Goal: Task Accomplishment & Management: Complete application form

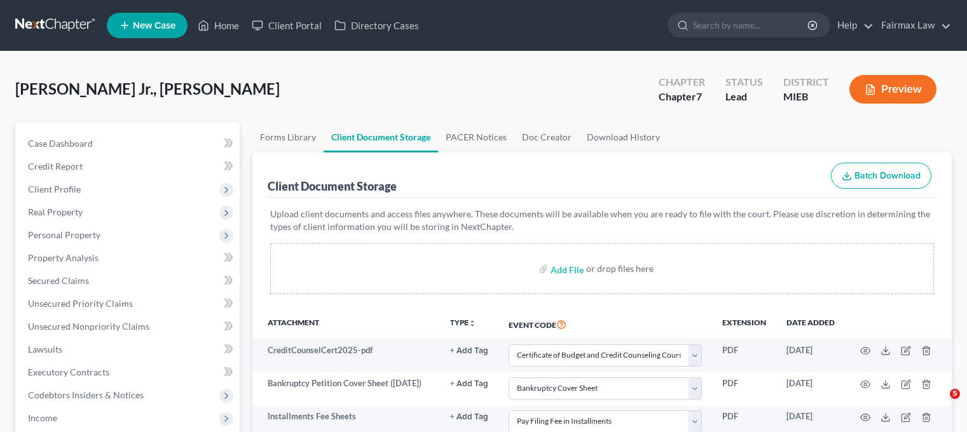
select select "7"
select select "6"
select select "32"
click at [123, 247] on span "Personal Property" at bounding box center [129, 235] width 222 height 23
click at [149, 109] on div "Johnson Jr., Robert Upgraded Chapter Chapter 7 Status Lead District MIEB Previe…" at bounding box center [483, 409] width 937 height 685
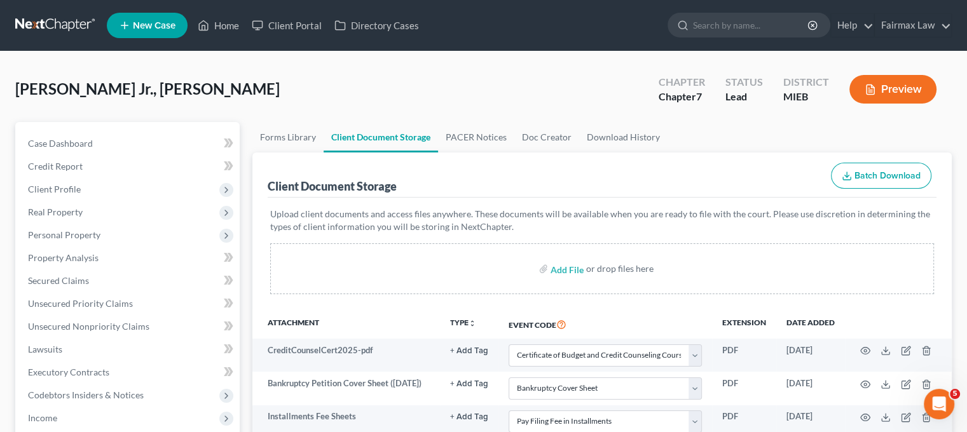
click at [112, 321] on span "Personal Items" at bounding box center [82, 326] width 59 height 11
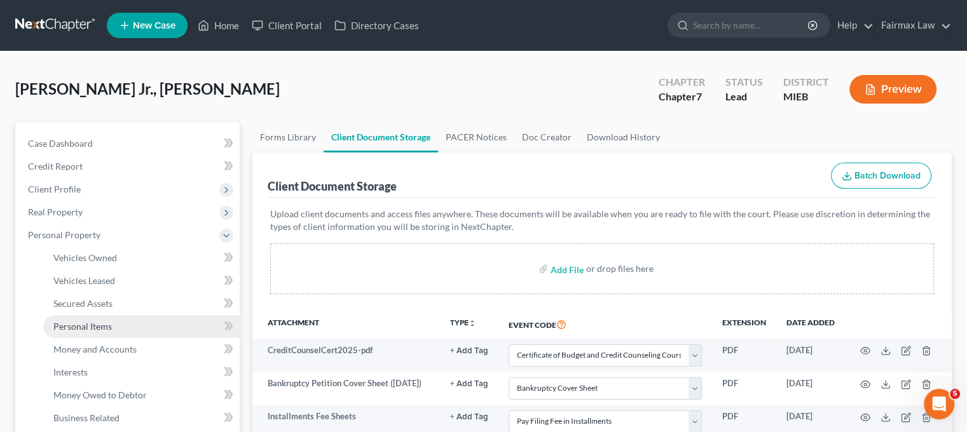
click at [100, 321] on span "Personal Items" at bounding box center [82, 326] width 59 height 11
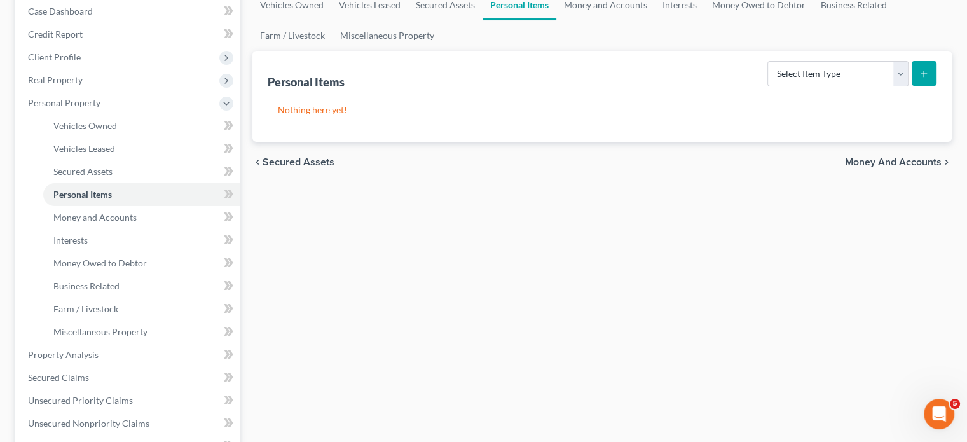
scroll to position [132, 0]
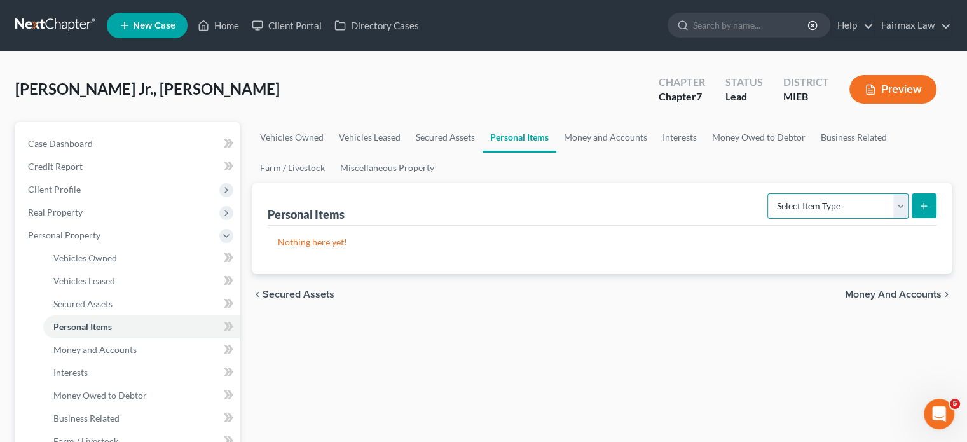
click at [804, 219] on select "Select Item Type Clothing Collectibles Of Value Electronics Firearms Household …" at bounding box center [838, 205] width 141 height 25
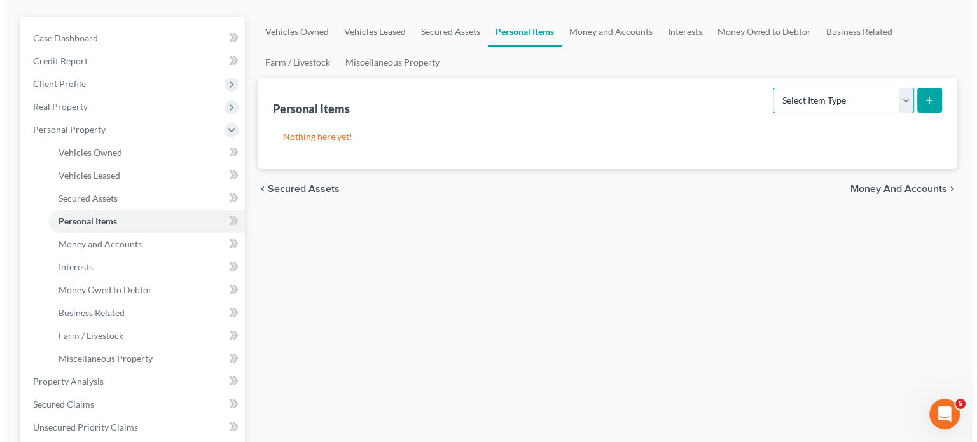
scroll to position [112, 0]
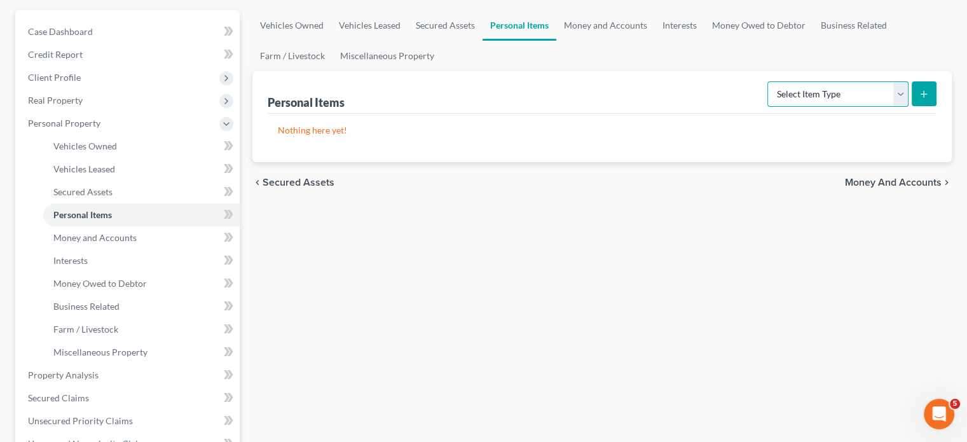
click at [768, 107] on select "Select Item Type Clothing Collectibles Of Value Electronics Firearms Household …" at bounding box center [838, 93] width 141 height 25
select select "clothing"
click at [768, 107] on select "Select Item Type Clothing Collectibles Of Value Electronics Firearms Household …" at bounding box center [838, 93] width 141 height 25
click at [919, 99] on icon "submit" at bounding box center [924, 94] width 10 height 10
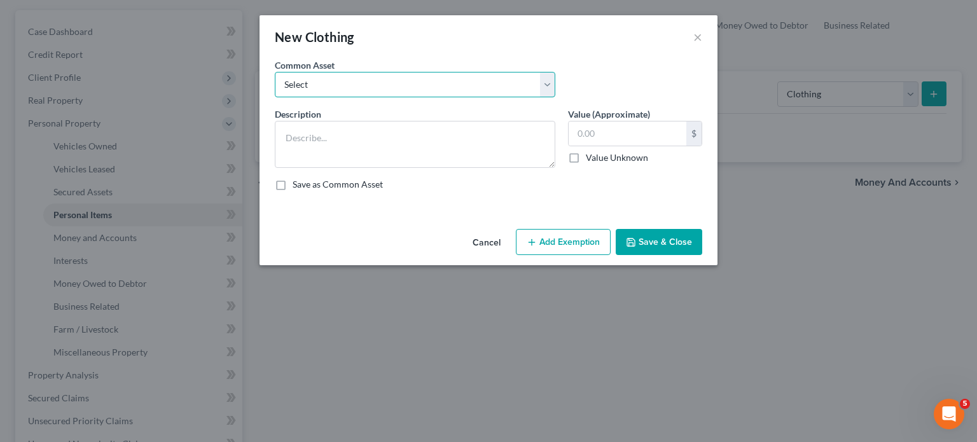
click at [486, 97] on select "Select Everyday clothing Professional Men's wear. Everyday wearing apparel Comm…" at bounding box center [415, 84] width 280 height 25
select select "2"
click at [275, 90] on select "Select Everyday clothing Professional Men's wear. Everyday wearing apparel Comm…" at bounding box center [415, 84] width 280 height 25
type textarea "Everyday wearing apparel"
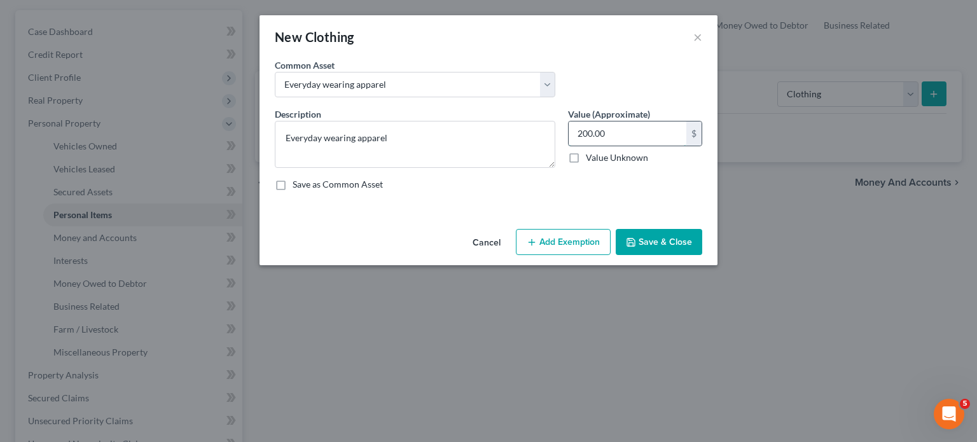
click at [641, 146] on input "200.00" at bounding box center [627, 133] width 118 height 24
type input "400"
click at [575, 256] on button "Add Exemption" at bounding box center [563, 242] width 95 height 27
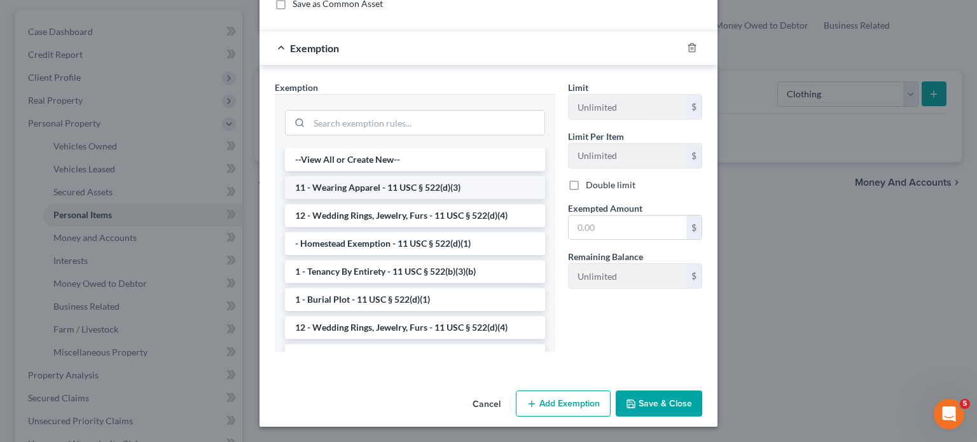
scroll to position [267, 0]
click at [364, 188] on li "11 - Wearing Apparel - 11 USC § 522(d)(3)" at bounding box center [415, 187] width 260 height 23
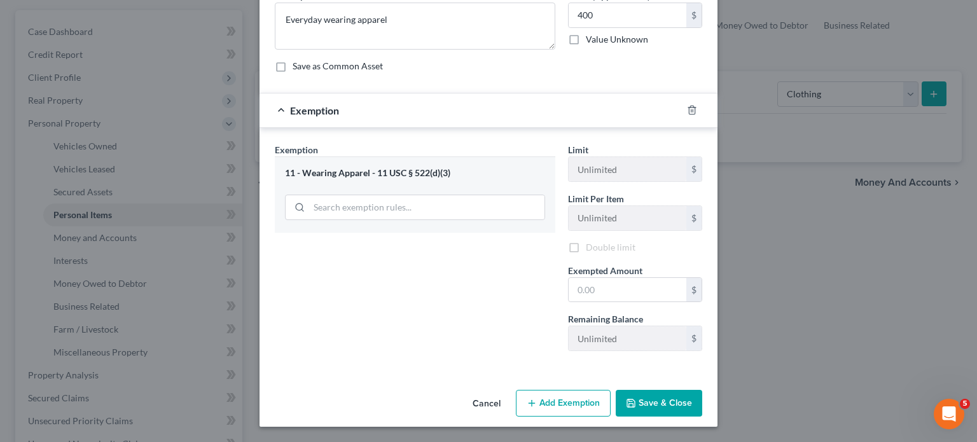
scroll to position [252, 0]
click at [679, 278] on input "text" at bounding box center [627, 290] width 118 height 24
type input "400"
click at [692, 390] on button "Save & Close" at bounding box center [659, 403] width 86 height 27
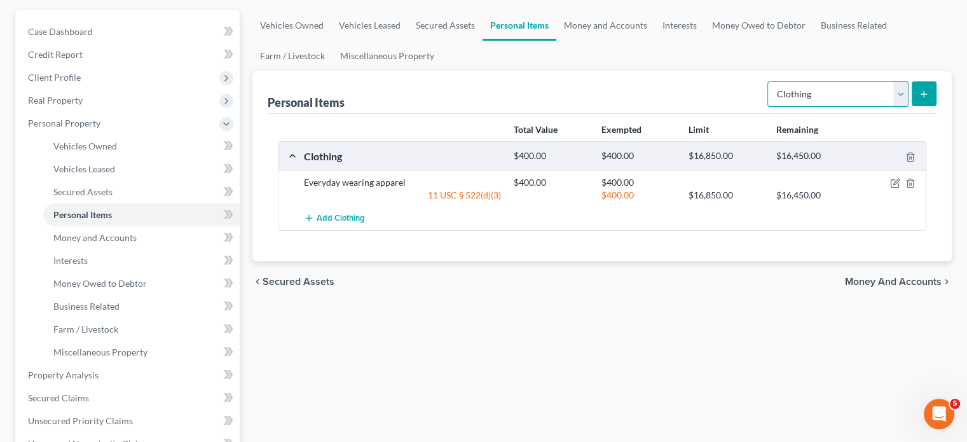
click at [862, 107] on select "Select Item Type Clothing Collectibles Of Value Electronics Firearms Household …" at bounding box center [838, 93] width 141 height 25
select select "electronics"
click at [768, 107] on select "Select Item Type Clothing Collectibles Of Value Electronics Firearms Household …" at bounding box center [838, 93] width 141 height 25
click at [919, 99] on icon "submit" at bounding box center [924, 94] width 10 height 10
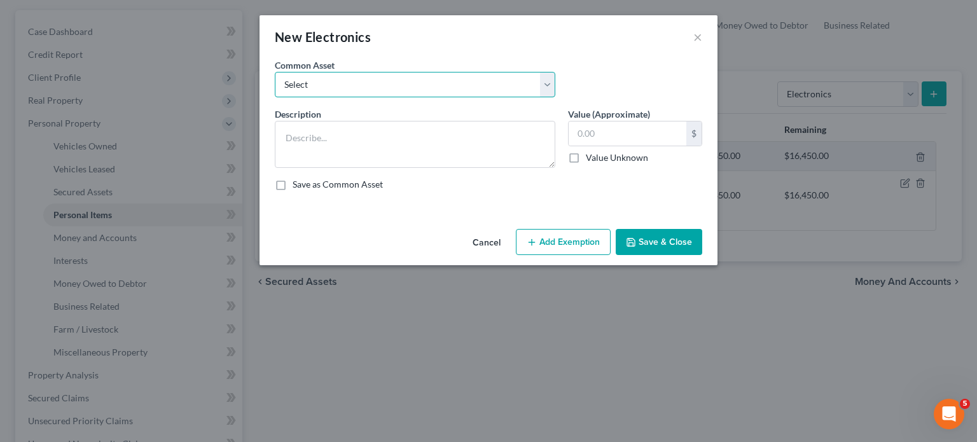
click at [354, 97] on select "Select Household Electronics, including cell phones, PC or tablet device, telev…" at bounding box center [415, 84] width 280 height 25
select select "6"
click at [275, 90] on select "Select Household Electronics, including cell phones, PC or tablet device, telev…" at bounding box center [415, 84] width 280 height 25
type textarea "Common household electronics"
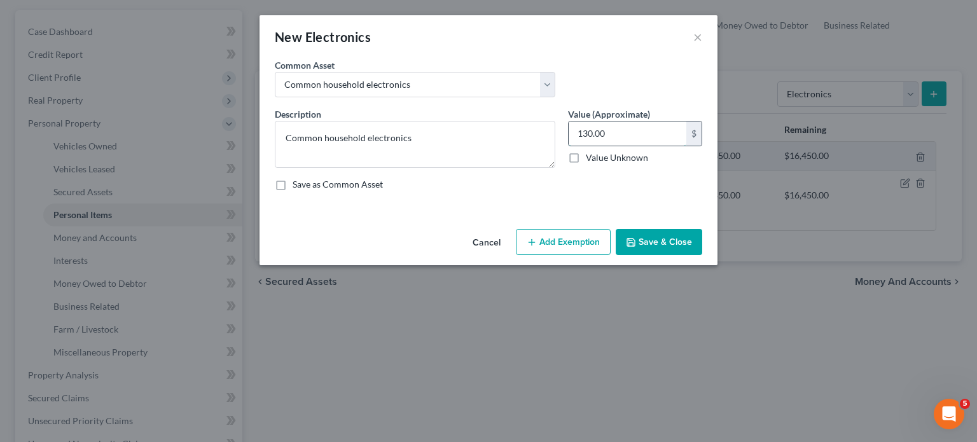
click at [641, 146] on input "130.00" at bounding box center [627, 133] width 118 height 24
type input "500"
click at [567, 256] on button "Add Exemption" at bounding box center [563, 242] width 95 height 27
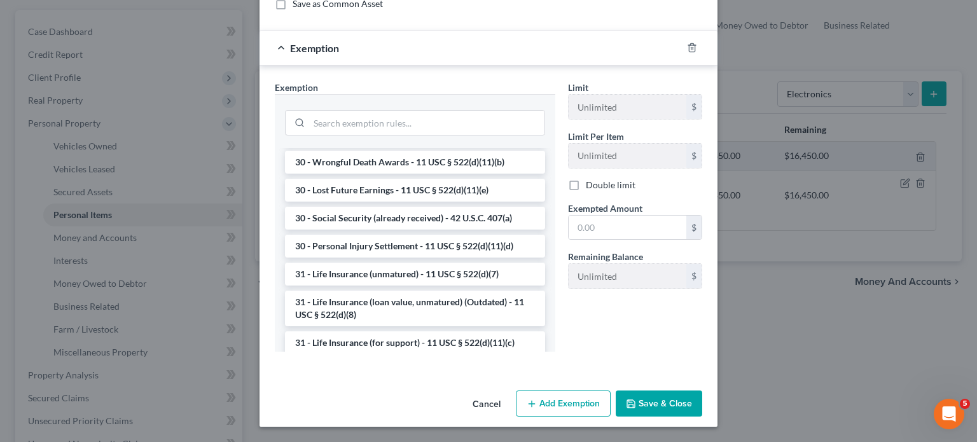
scroll to position [1278, 0]
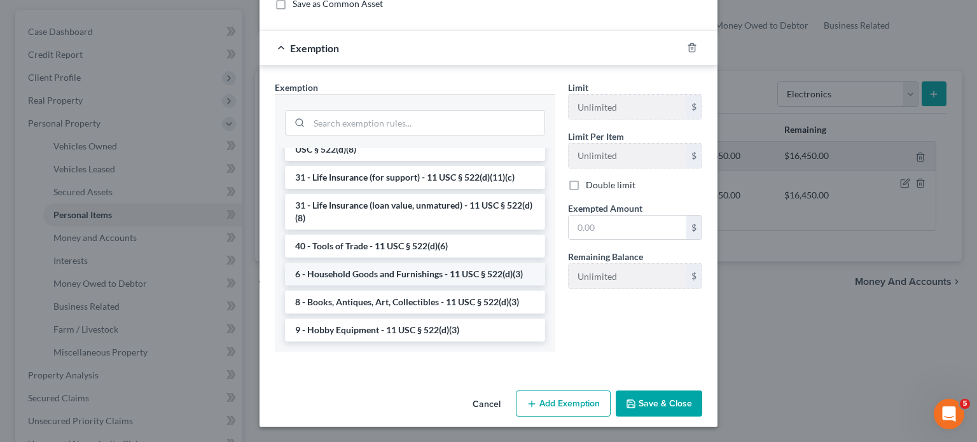
click at [402, 263] on li "6 - Household Goods and Furnishings - 11 USC § 522(d)(3)" at bounding box center [415, 274] width 260 height 23
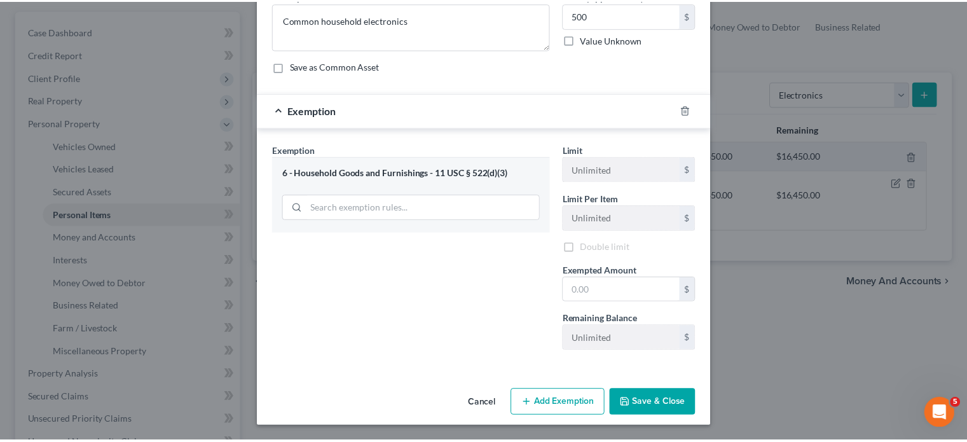
scroll to position [252, 0]
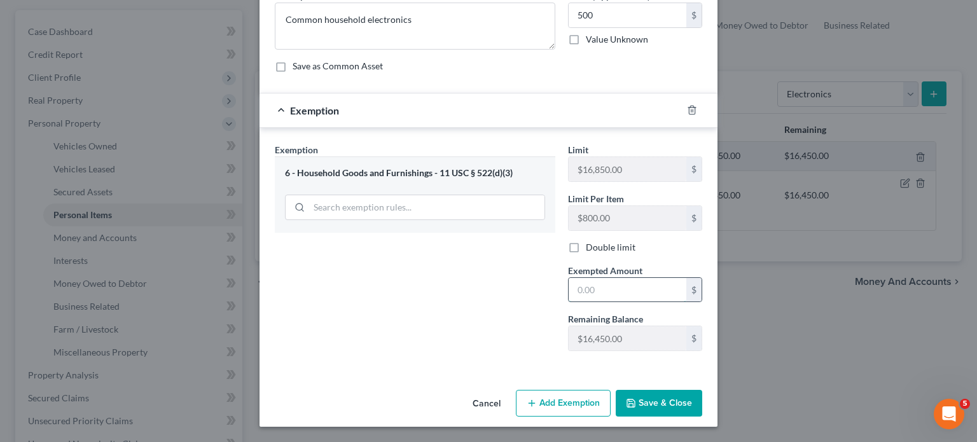
click at [621, 278] on input "text" at bounding box center [627, 290] width 118 height 24
type input "500"
click at [682, 390] on button "Save & Close" at bounding box center [659, 403] width 86 height 27
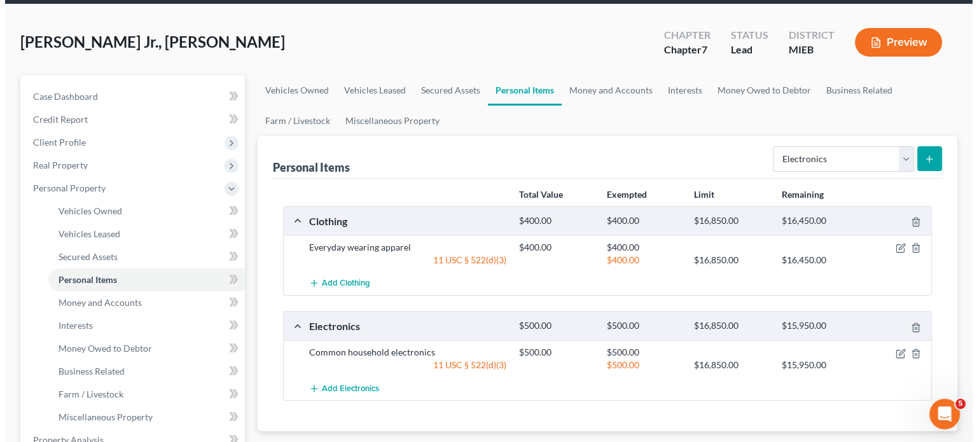
scroll to position [46, 0]
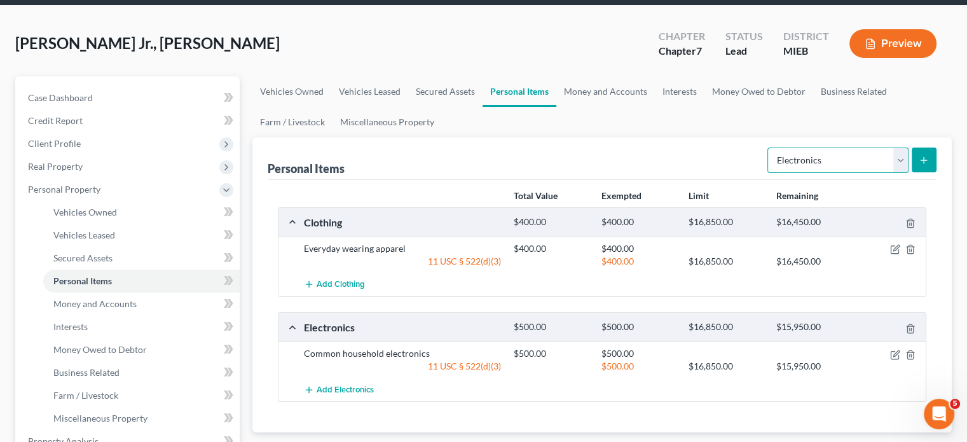
click at [802, 173] on select "Select Item Type Clothing Collectibles Of Value Electronics Firearms Household …" at bounding box center [838, 160] width 141 height 25
click at [768, 173] on select "Select Item Type Clothing Collectibles Of Value Electronics Firearms Household …" at bounding box center [838, 160] width 141 height 25
click at [885, 173] on select "Select Item Type Clothing Collectibles Of Value Electronics Firearms Household …" at bounding box center [838, 160] width 141 height 25
select select "household_goods"
click at [768, 173] on select "Select Item Type Clothing Collectibles Of Value Electronics Firearms Household …" at bounding box center [838, 160] width 141 height 25
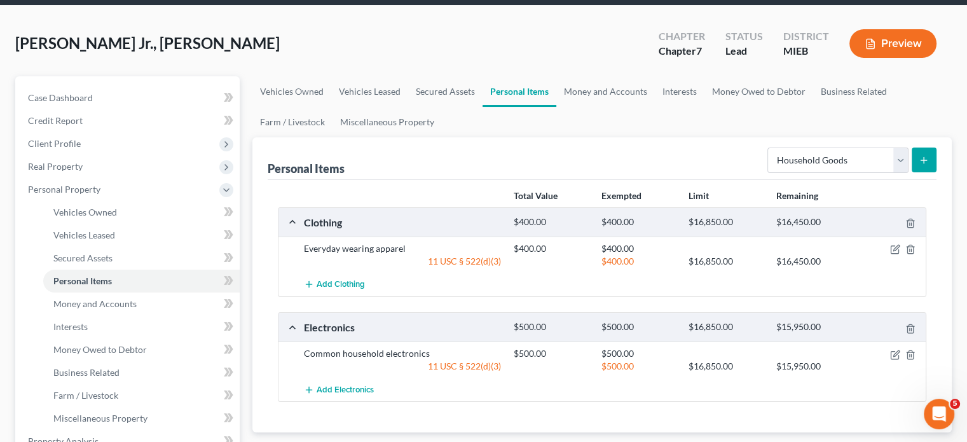
click at [912, 172] on button "submit" at bounding box center [924, 160] width 25 height 25
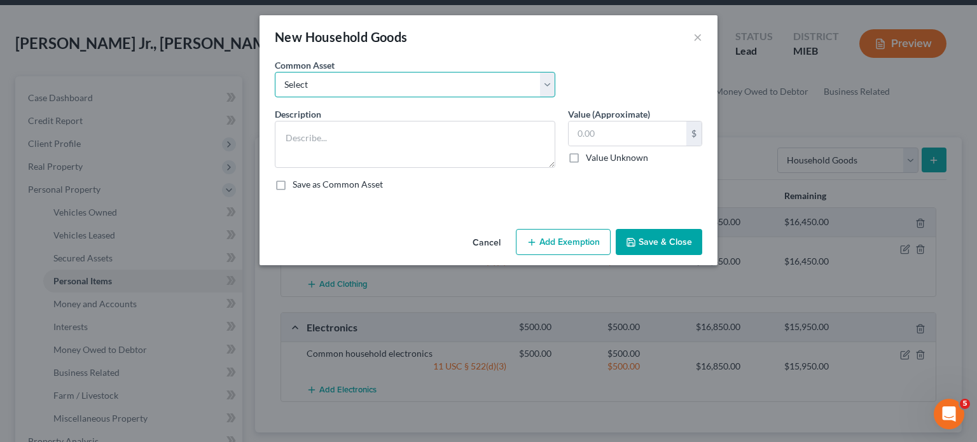
click at [485, 97] on select "Select Common household furnishings, appliances, and decor Common household fur…" at bounding box center [415, 84] width 280 height 25
select select "7"
click at [275, 90] on select "Select Common household furnishings, appliances, and decor Common household fur…" at bounding box center [415, 84] width 280 height 25
type textarea "Household Goods"
type input "1,000.00"
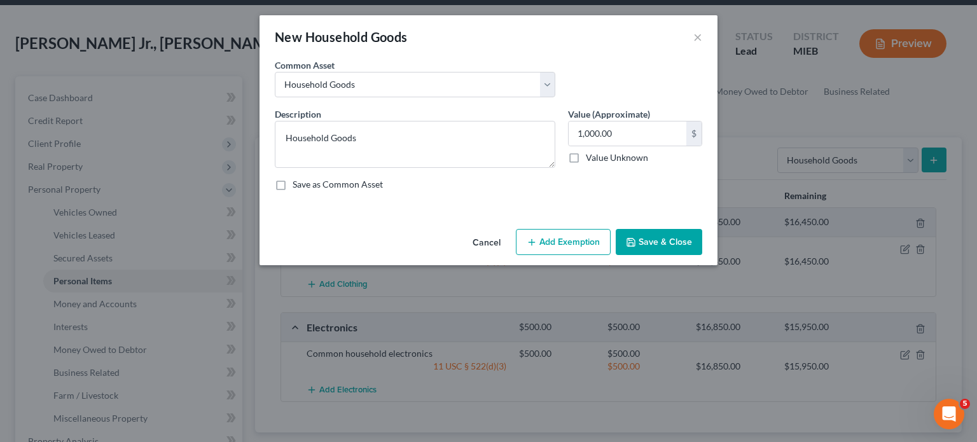
click at [577, 256] on button "Add Exemption" at bounding box center [563, 242] width 95 height 27
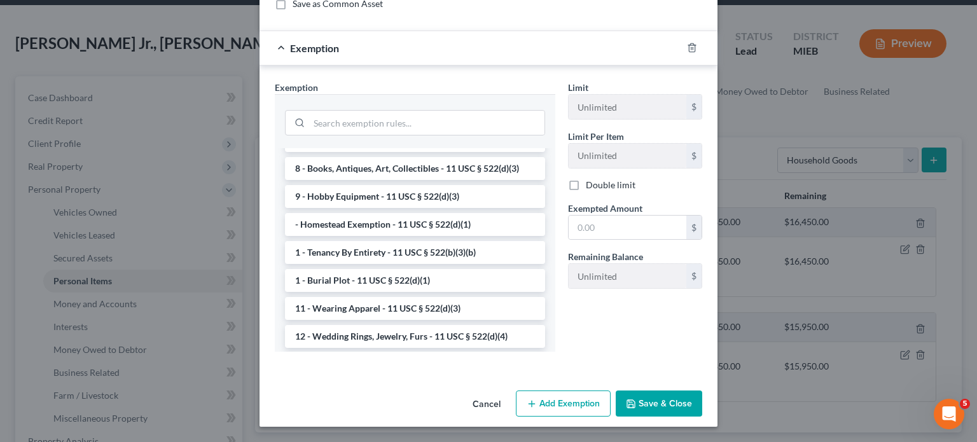
scroll to position [10, 0]
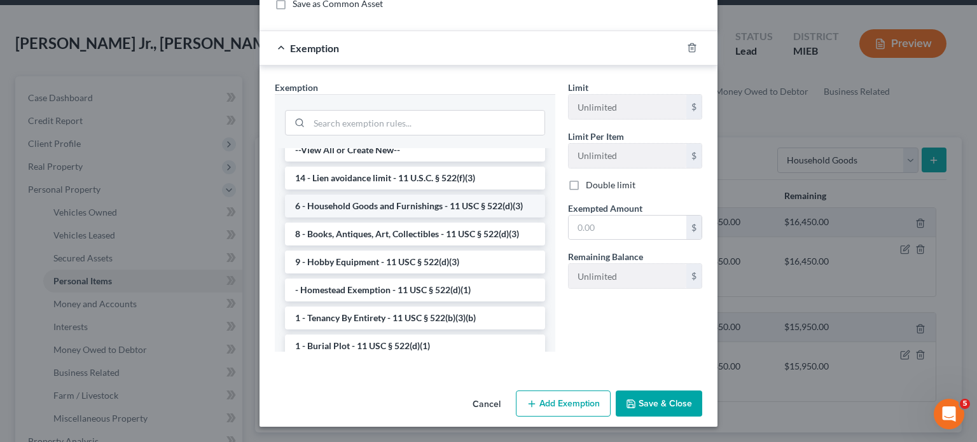
click at [427, 217] on li "6 - Household Goods and Furnishings - 11 USC § 522(d)(3)" at bounding box center [415, 206] width 260 height 23
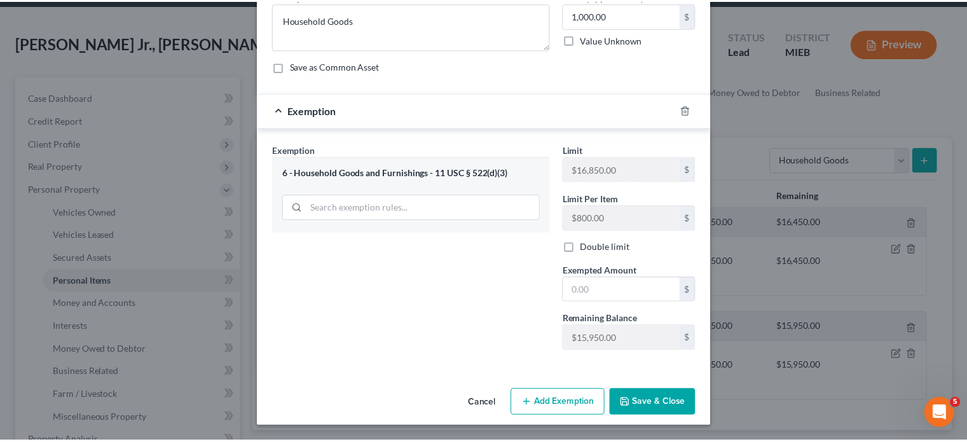
scroll to position [252, 0]
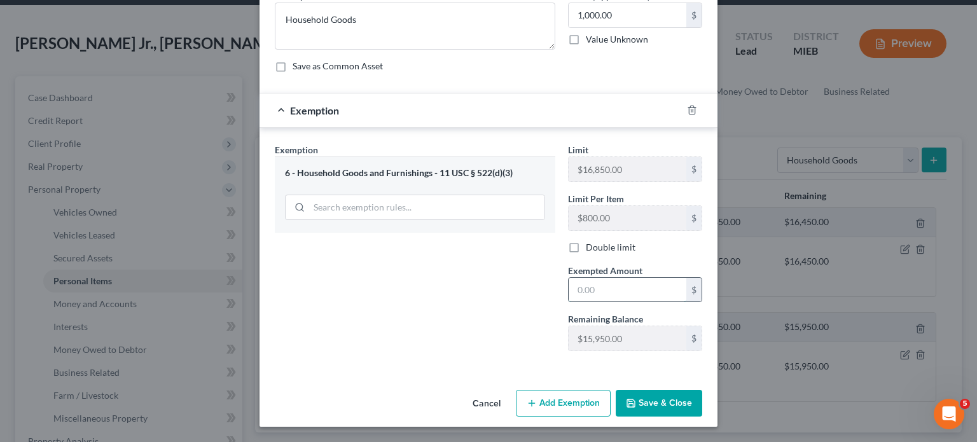
click at [647, 278] on input "text" at bounding box center [627, 290] width 118 height 24
type input "1,000"
click at [694, 391] on button "Save & Close" at bounding box center [659, 403] width 86 height 27
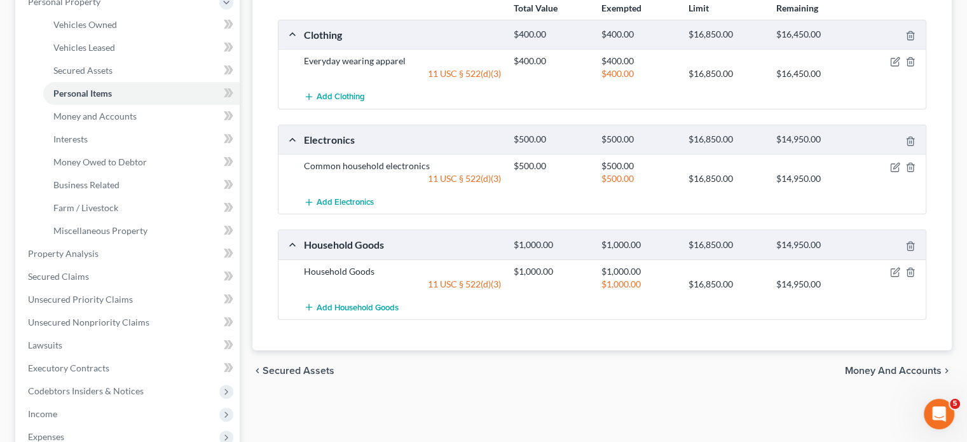
scroll to position [234, 0]
click at [117, 29] on span "Vehicles Owned" at bounding box center [85, 23] width 64 height 11
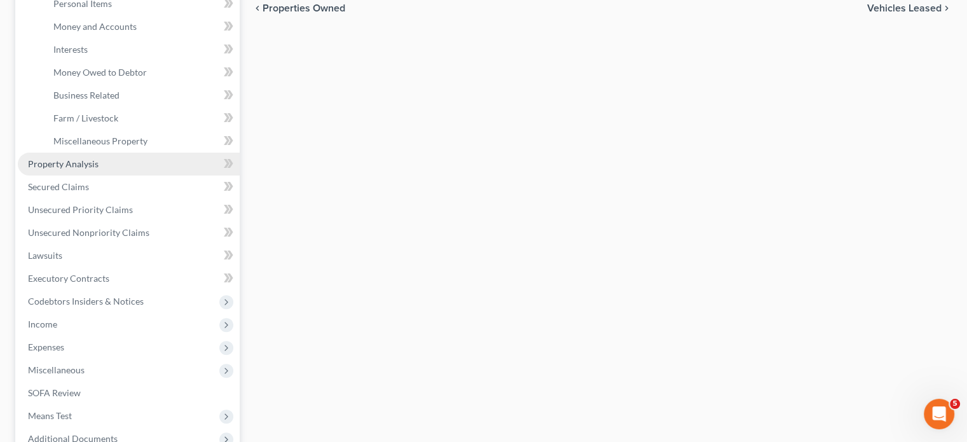
scroll to position [500, 0]
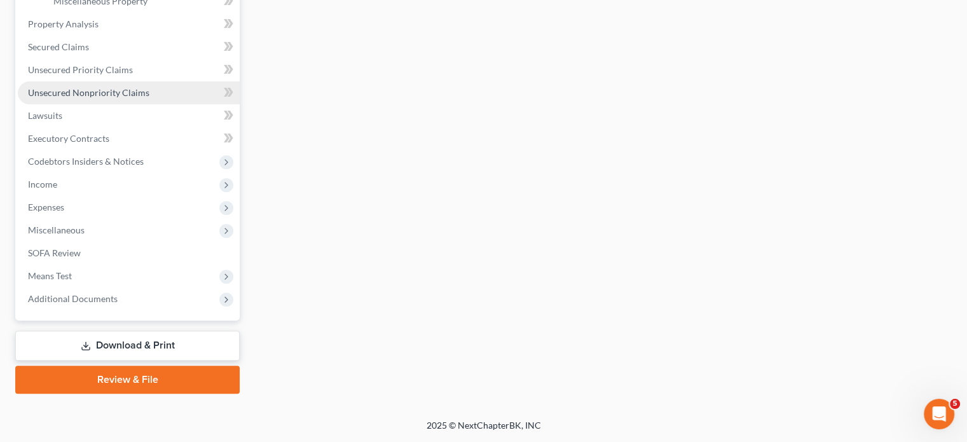
click at [120, 98] on span "Unsecured Nonpriority Claims" at bounding box center [88, 92] width 121 height 11
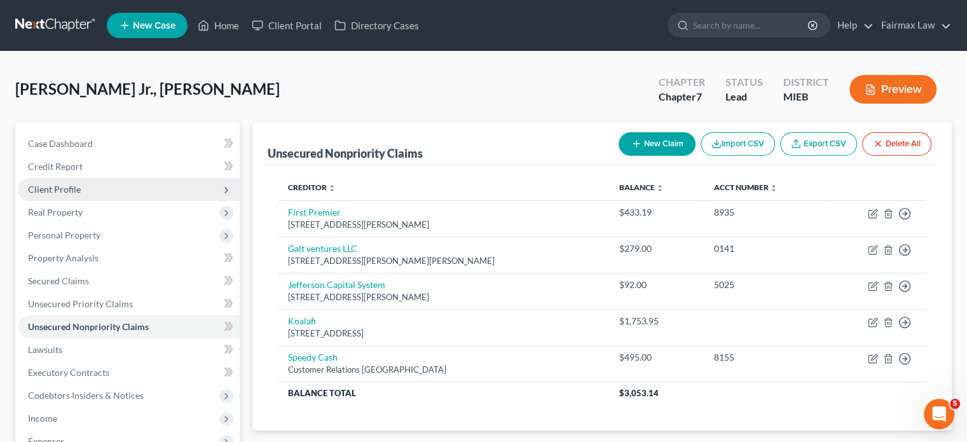
click at [120, 201] on span "Client Profile" at bounding box center [129, 189] width 222 height 23
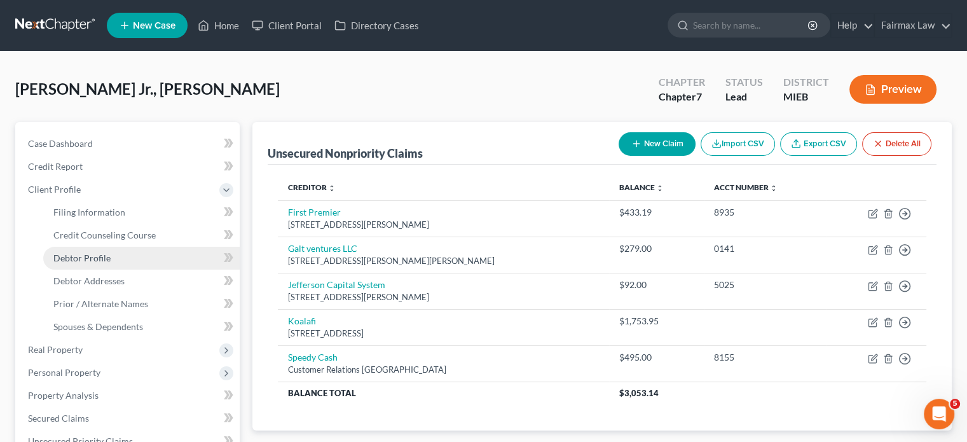
click at [137, 270] on link "Debtor Profile" at bounding box center [141, 258] width 196 height 23
select select "1"
select select "3"
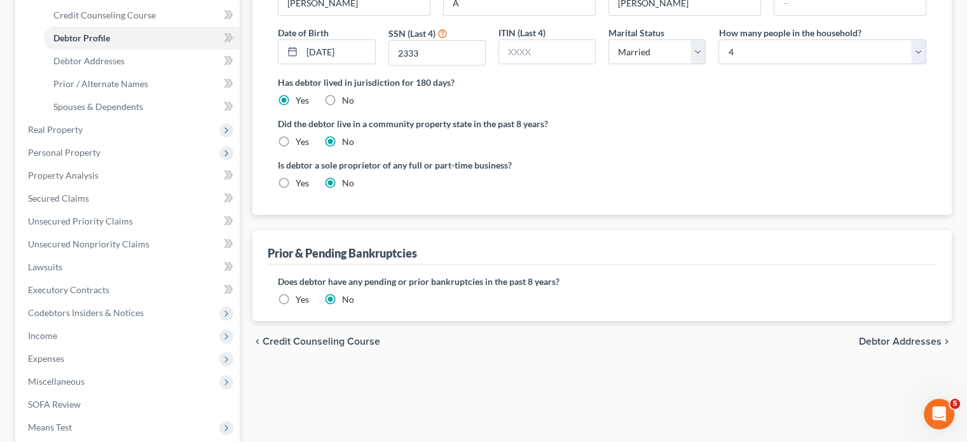
scroll to position [228, 0]
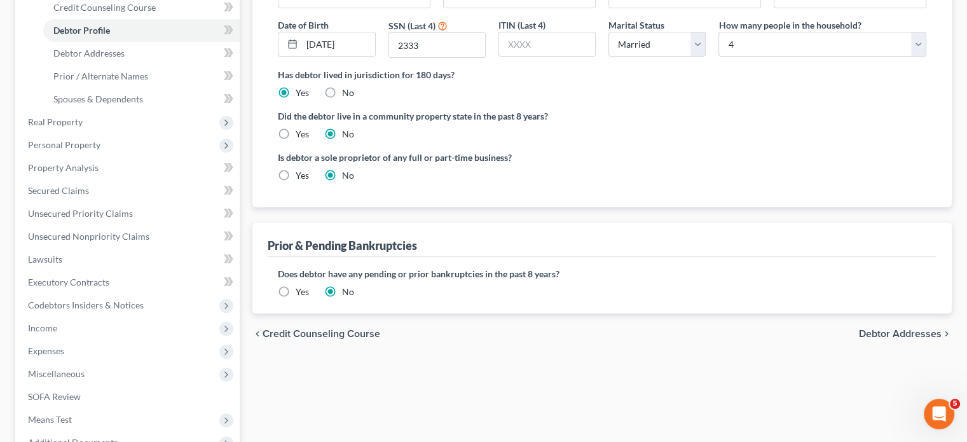
click at [267, 134] on div "Debtor Profile First Name [PERSON_NAME] Middle Name A Last Name [PERSON_NAME] S…" at bounding box center [601, 66] width 699 height 282
click at [187, 111] on link "Spouses & Dependents" at bounding box center [141, 99] width 196 height 23
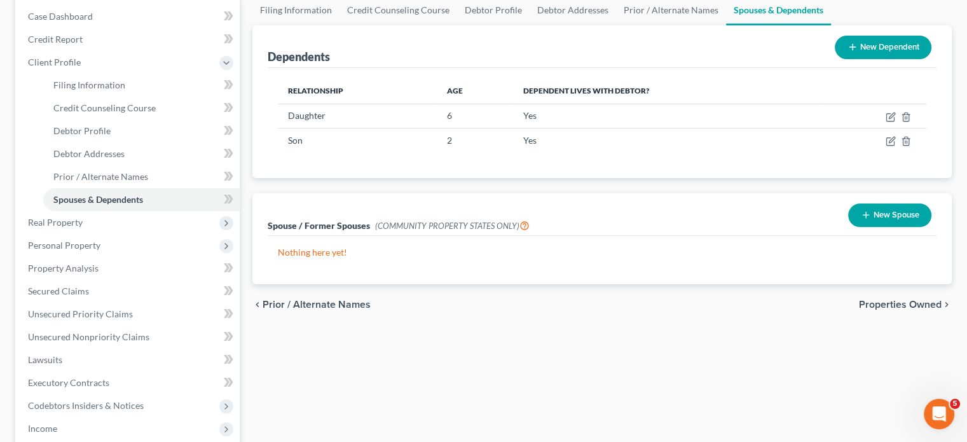
scroll to position [130, 0]
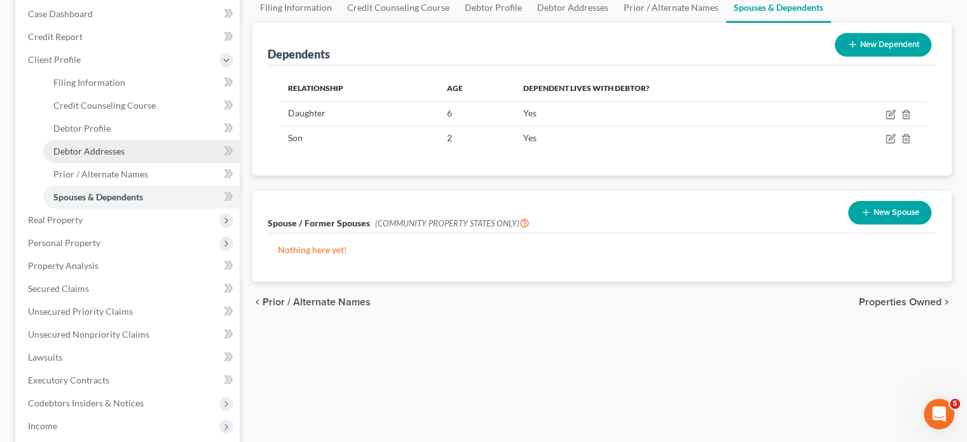
click at [125, 156] on span "Debtor Addresses" at bounding box center [88, 151] width 71 height 11
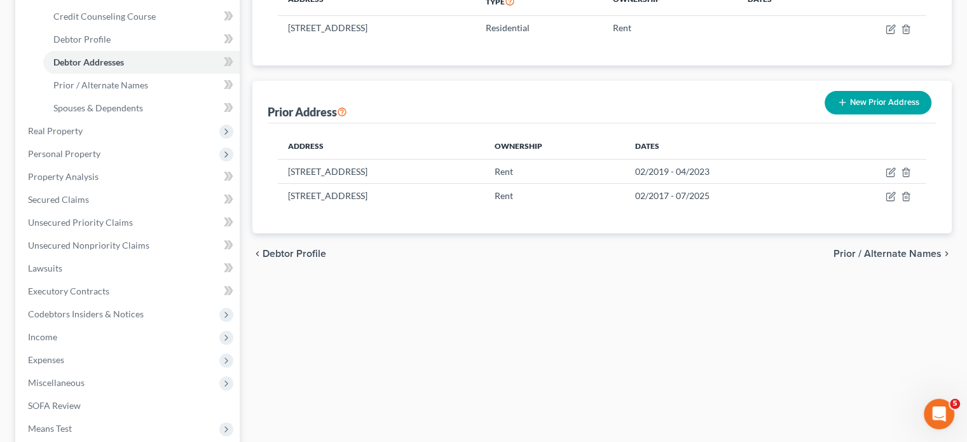
scroll to position [230, 0]
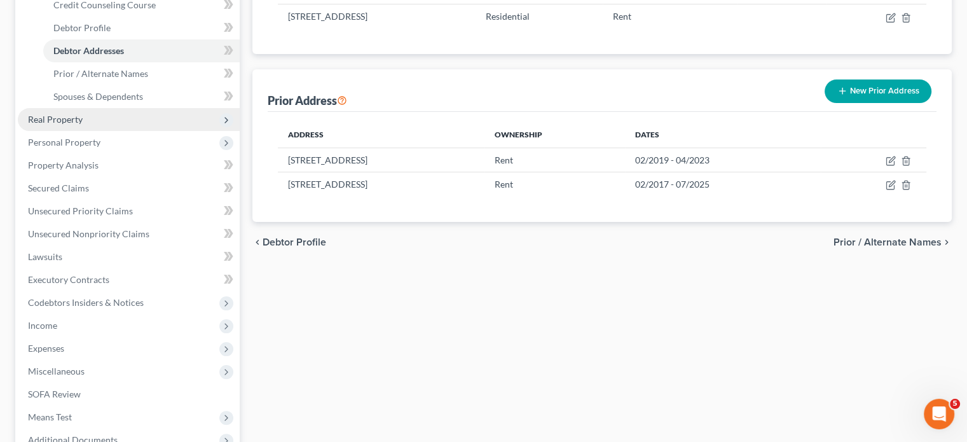
click at [80, 125] on span "Real Property" at bounding box center [55, 119] width 55 height 11
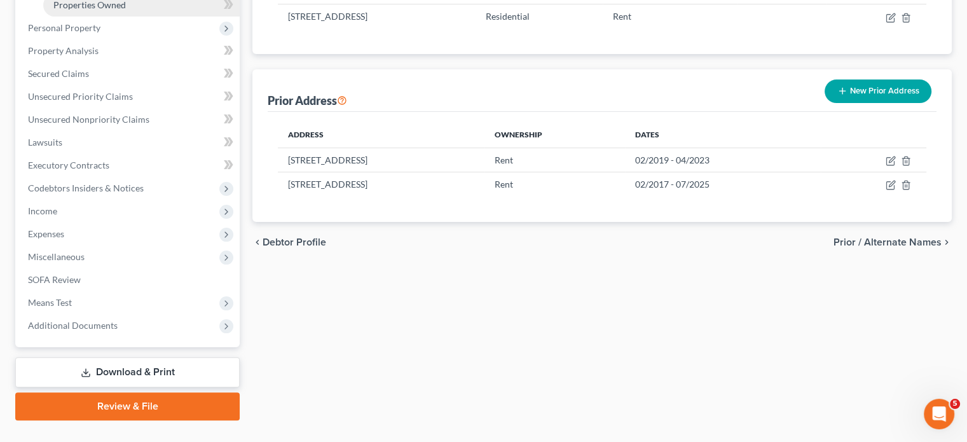
click at [126, 10] on span "Properties Owned" at bounding box center [89, 4] width 72 height 11
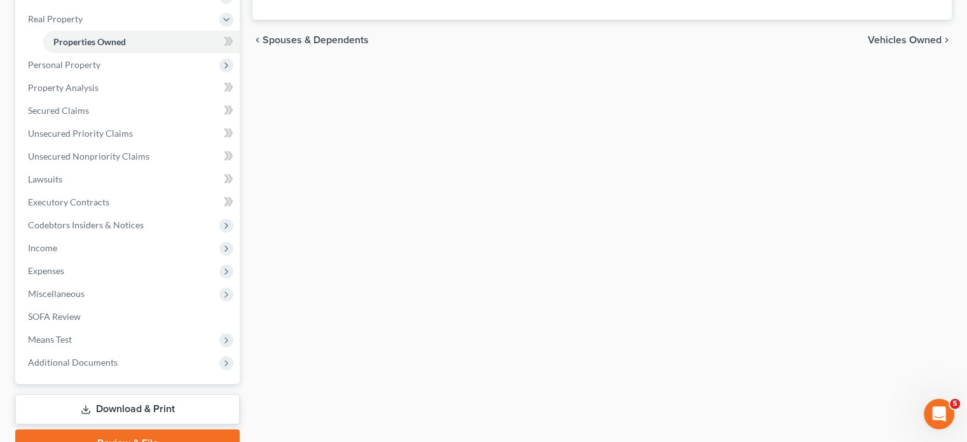
scroll to position [195, 0]
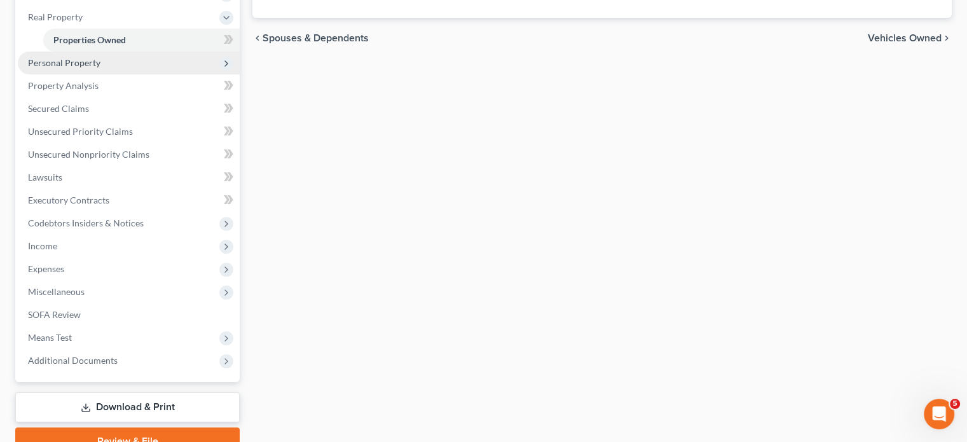
click at [130, 74] on span "Personal Property" at bounding box center [129, 63] width 222 height 23
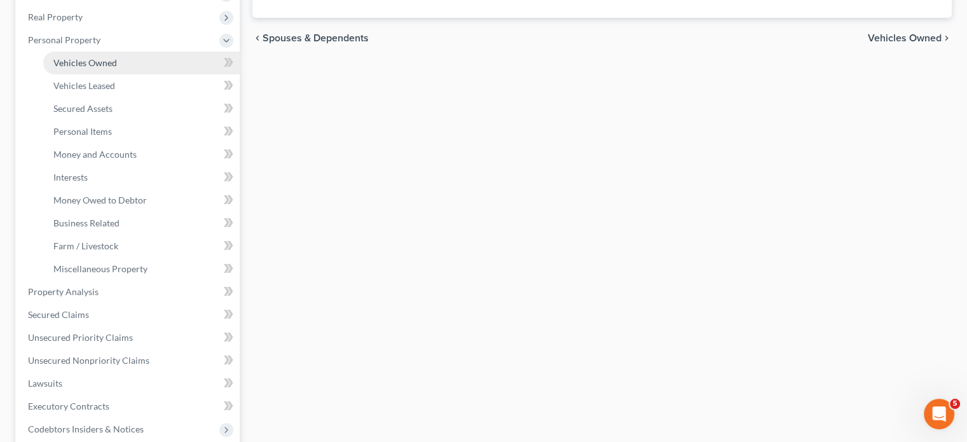
click at [94, 68] on span "Vehicles Owned" at bounding box center [85, 62] width 64 height 11
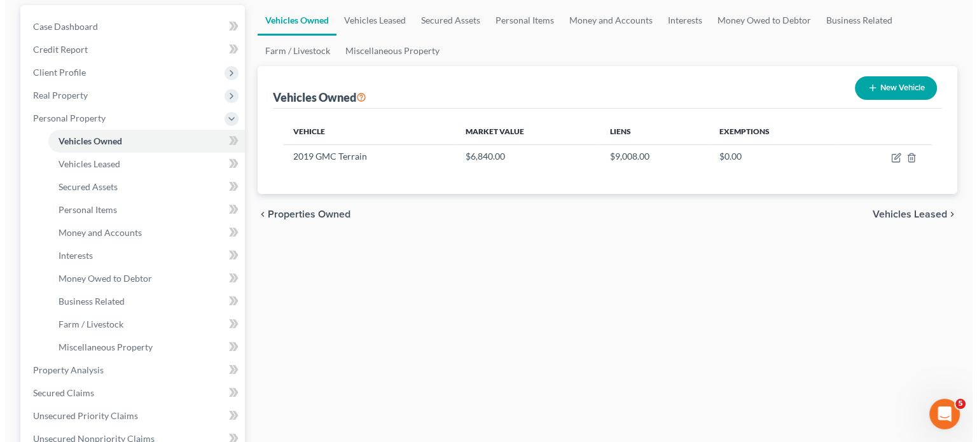
scroll to position [136, 0]
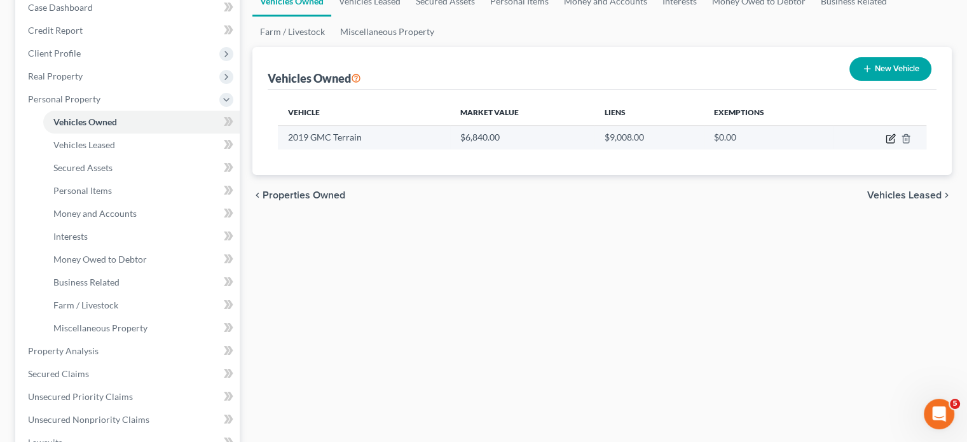
click at [889, 140] on icon "button" at bounding box center [892, 137] width 6 height 6
select select "0"
select select "7"
select select "3"
select select "0"
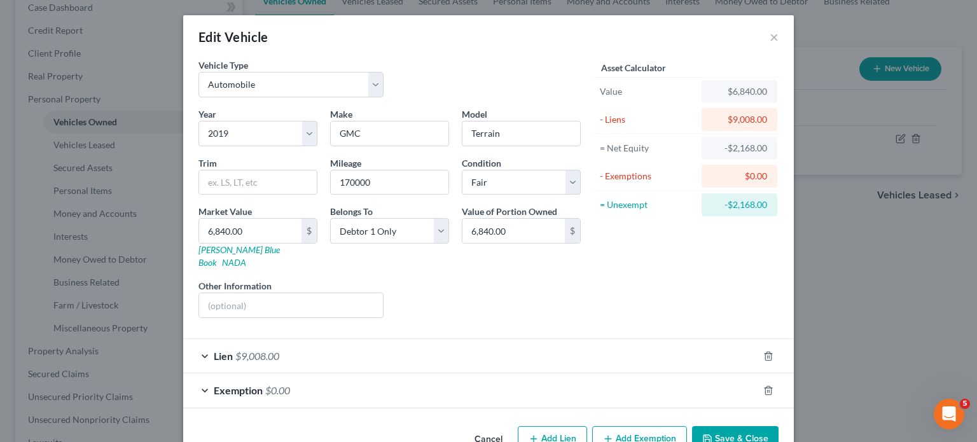
scroll to position [134, 0]
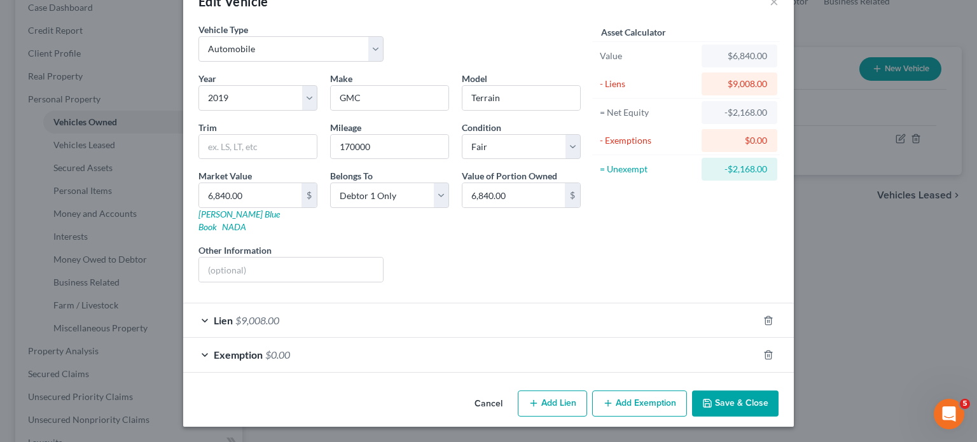
click at [639, 303] on div "Lien $9,008.00" at bounding box center [470, 320] width 575 height 34
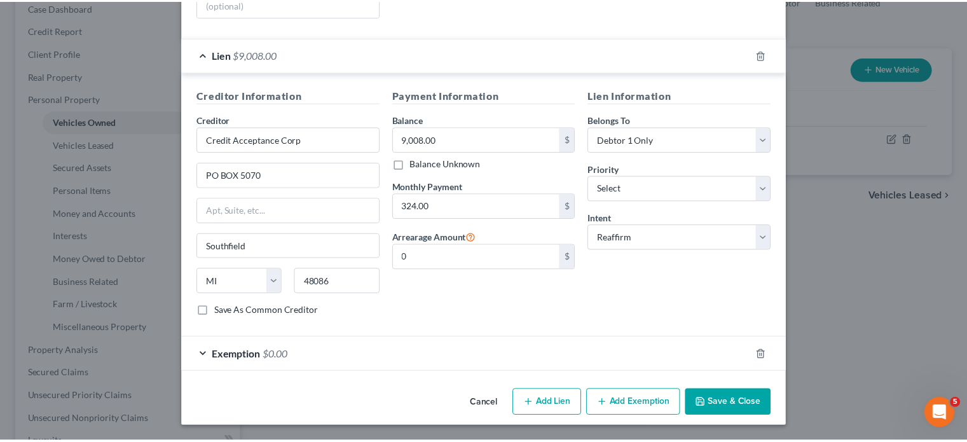
scroll to position [463, 0]
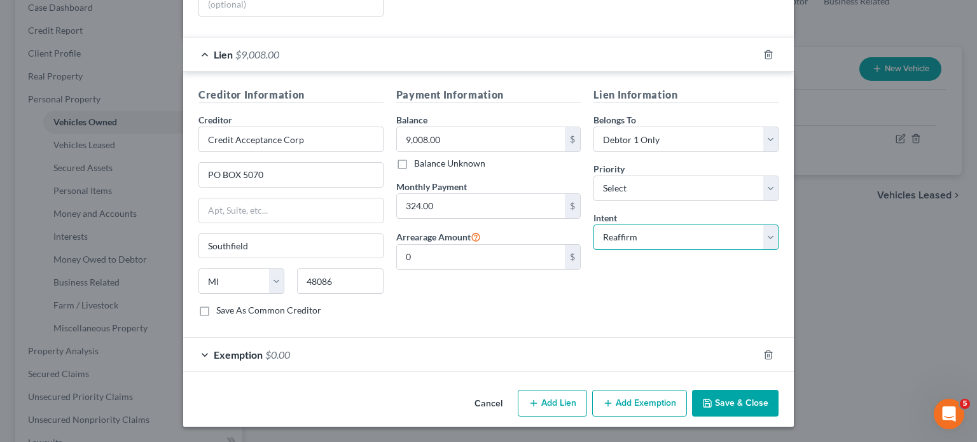
drag, startPoint x: 645, startPoint y: 195, endPoint x: 652, endPoint y: 203, distance: 10.4
click at [645, 224] on select "Select Surrender Redeem Reaffirm Avoid Other" at bounding box center [685, 236] width 185 height 25
select select "0"
click at [612, 224] on select "Select Surrender Redeem Reaffirm Avoid Other" at bounding box center [685, 236] width 185 height 25
click at [710, 404] on polyline "button" at bounding box center [707, 405] width 4 height 3
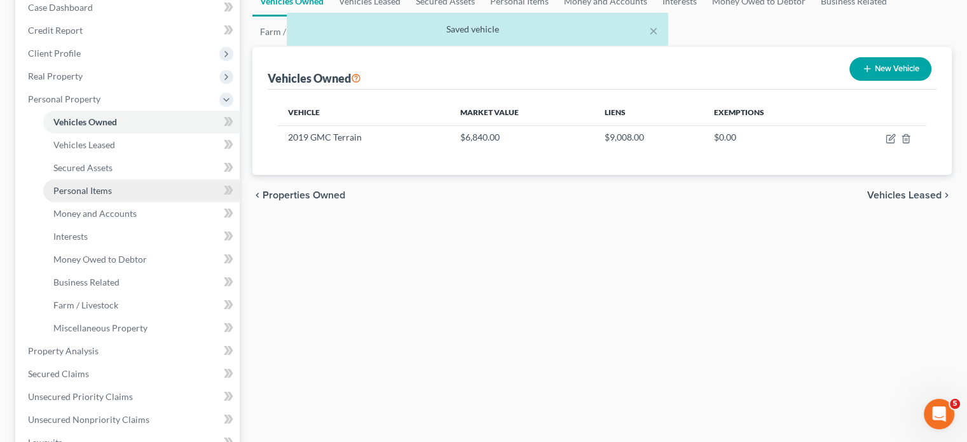
click at [112, 196] on span "Personal Items" at bounding box center [82, 190] width 59 height 11
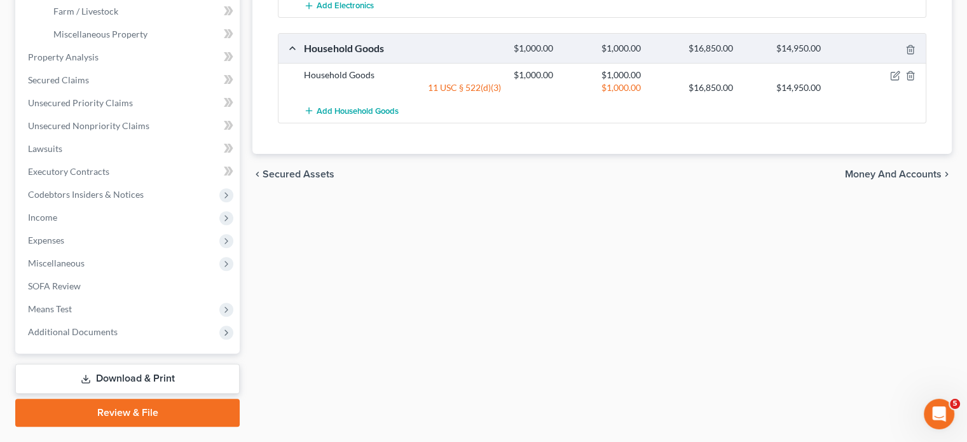
scroll to position [293, 0]
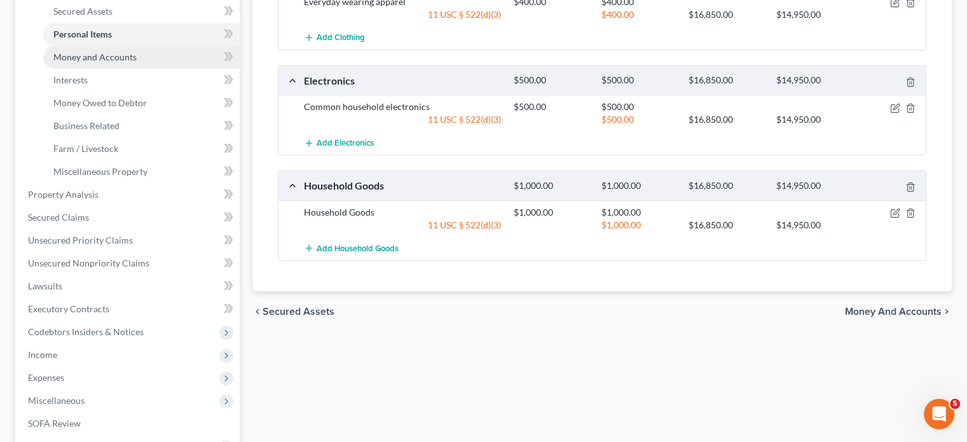
click at [164, 69] on link "Money and Accounts" at bounding box center [141, 57] width 196 height 23
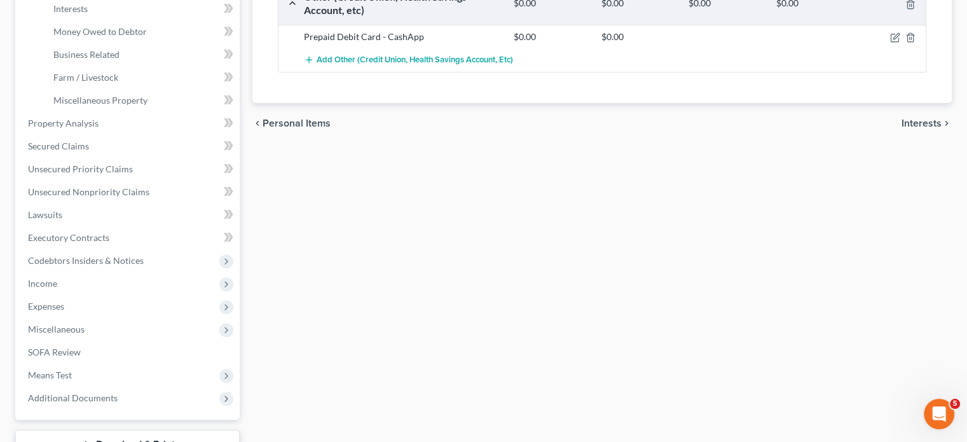
scroll to position [364, 0]
drag, startPoint x: 182, startPoint y: 104, endPoint x: 440, endPoint y: 307, distance: 328.3
click at [182, 20] on link "Interests" at bounding box center [141, 8] width 196 height 23
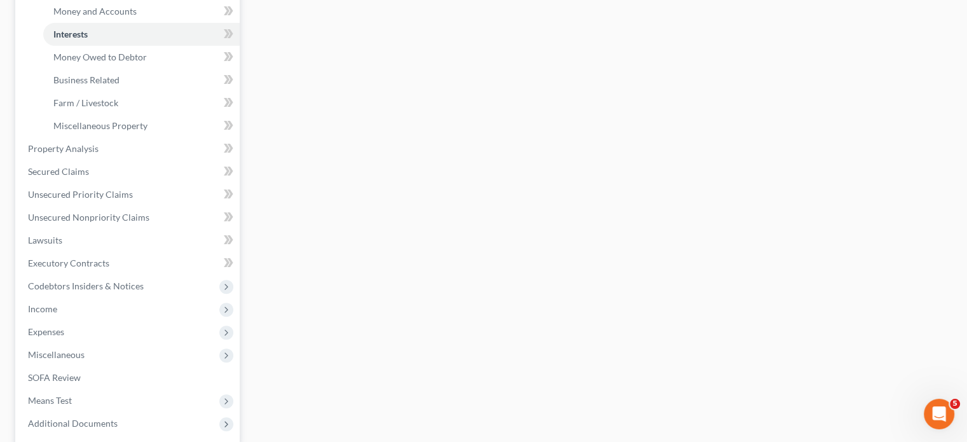
scroll to position [340, 0]
click at [147, 61] on span "Money Owed to Debtor" at bounding box center [99, 55] width 93 height 11
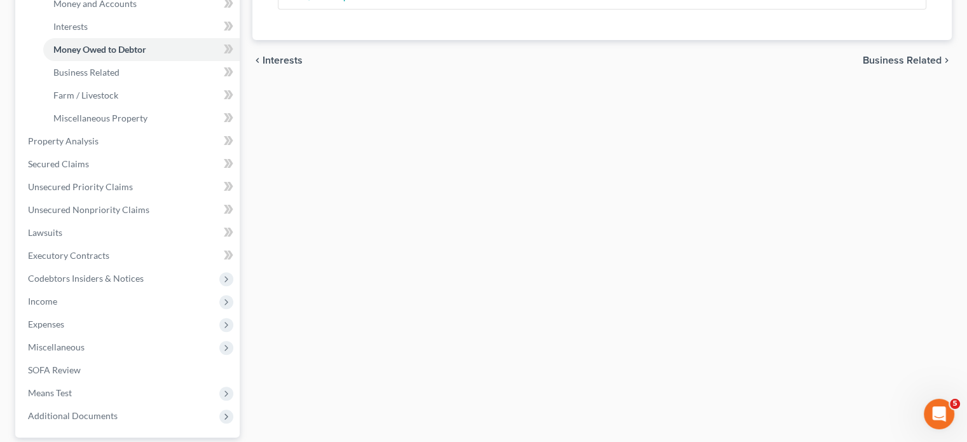
scroll to position [368, 0]
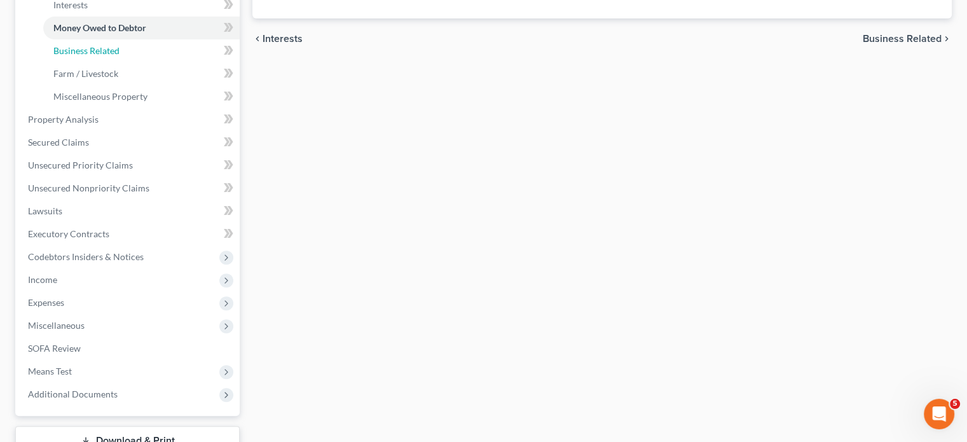
drag, startPoint x: 125, startPoint y: 153, endPoint x: 369, endPoint y: 158, distance: 244.2
click at [120, 56] on span "Business Related" at bounding box center [86, 50] width 66 height 11
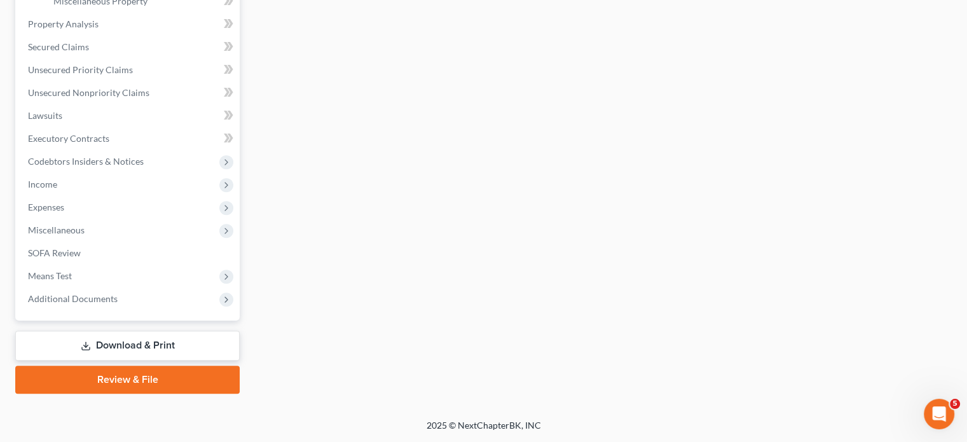
scroll to position [481, 0]
click at [127, 59] on link "Secured Claims" at bounding box center [129, 47] width 222 height 23
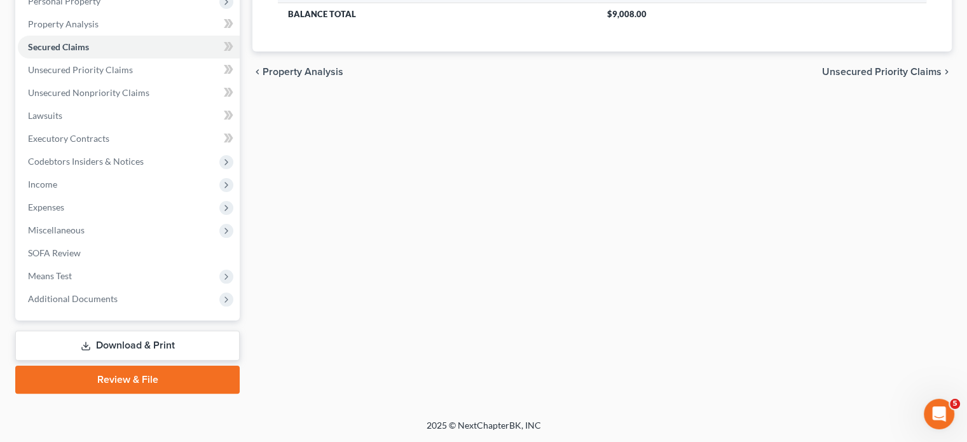
scroll to position [284, 0]
click at [99, 75] on span "Unsecured Priority Claims" at bounding box center [80, 69] width 105 height 11
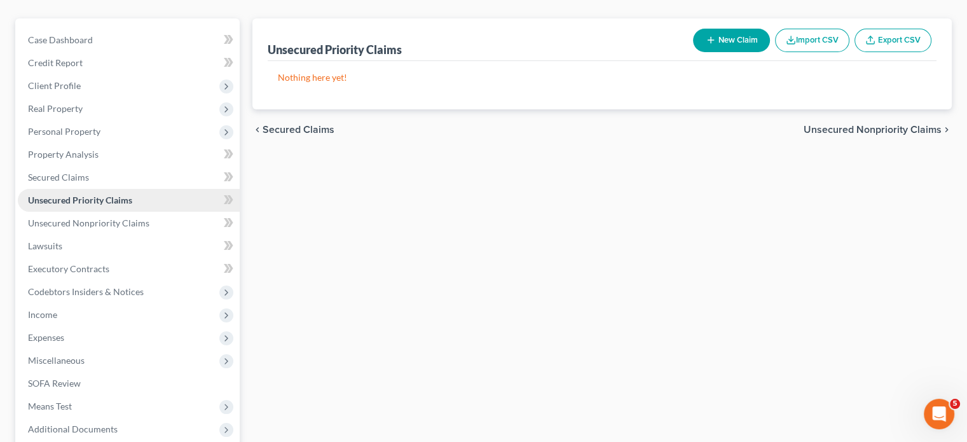
scroll to position [104, 0]
click at [149, 228] on span "Unsecured Nonpriority Claims" at bounding box center [88, 222] width 121 height 11
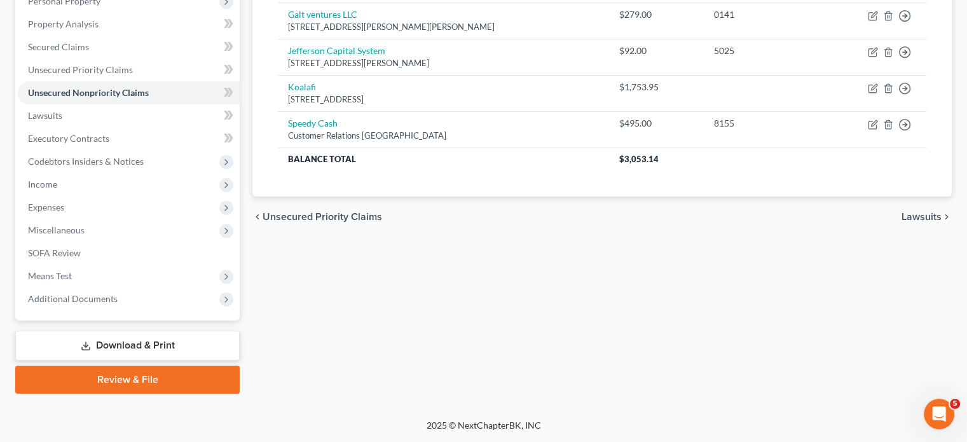
scroll to position [390, 0]
click at [86, 173] on span "Income" at bounding box center [129, 184] width 222 height 23
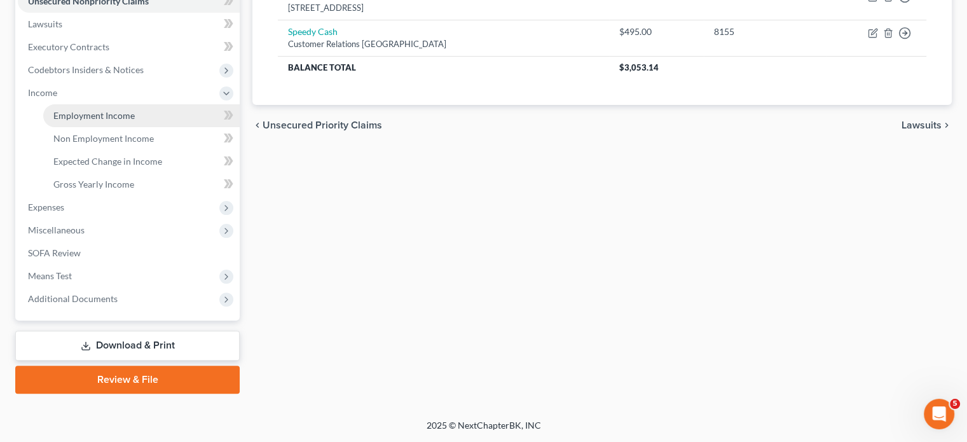
click at [126, 121] on span "Employment Income" at bounding box center [93, 115] width 81 height 11
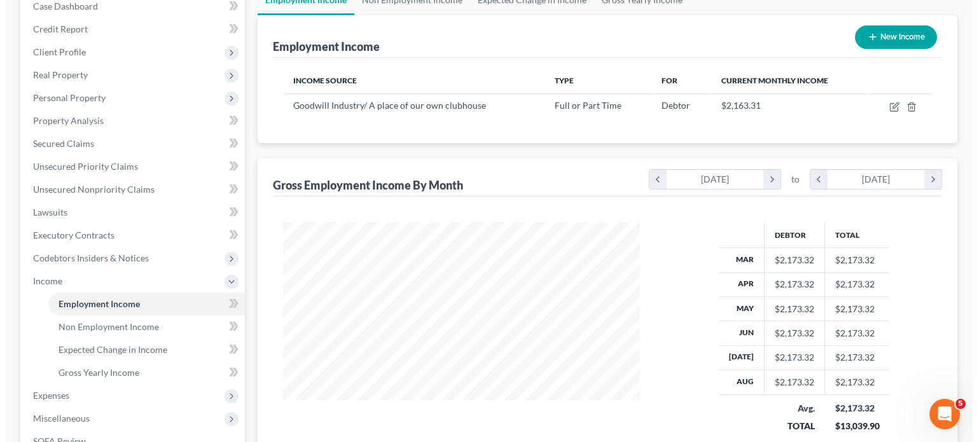
scroll to position [151, 0]
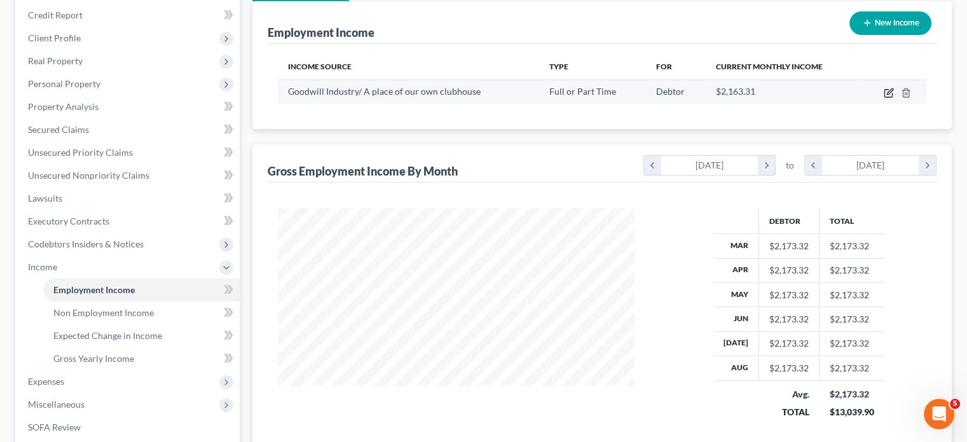
click at [891, 98] on icon "button" at bounding box center [889, 93] width 10 height 10
select select "0"
select select "23"
select select "2"
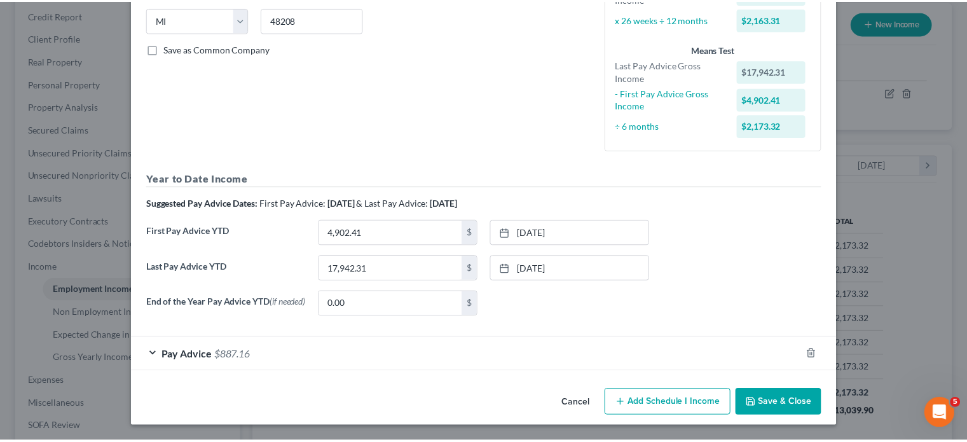
scroll to position [410, 0]
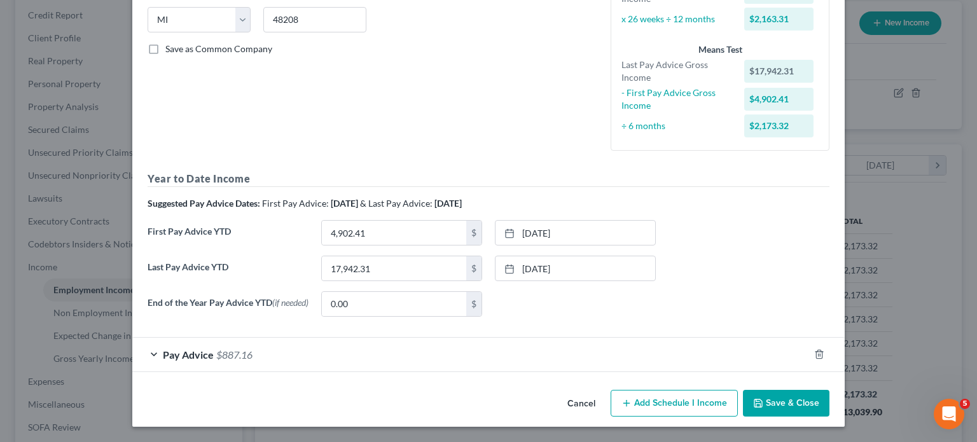
click at [605, 401] on button "Cancel" at bounding box center [581, 403] width 48 height 25
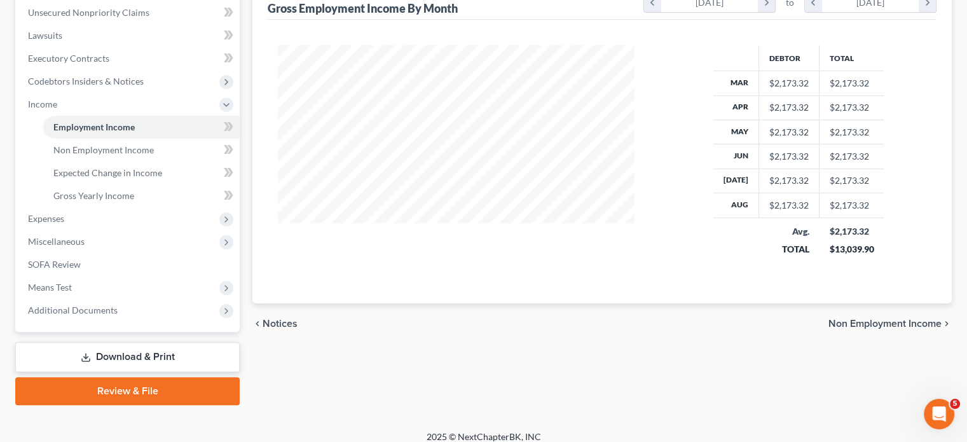
scroll to position [376, 0]
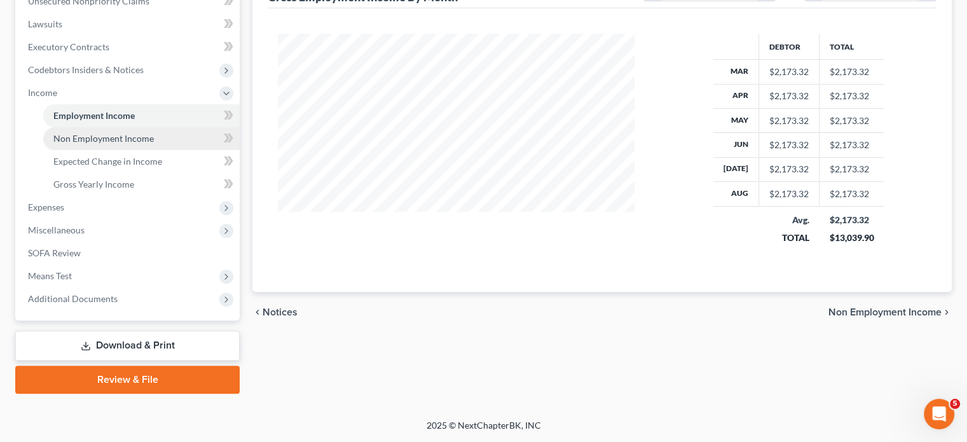
click at [130, 144] on span "Non Employment Income" at bounding box center [103, 138] width 100 height 11
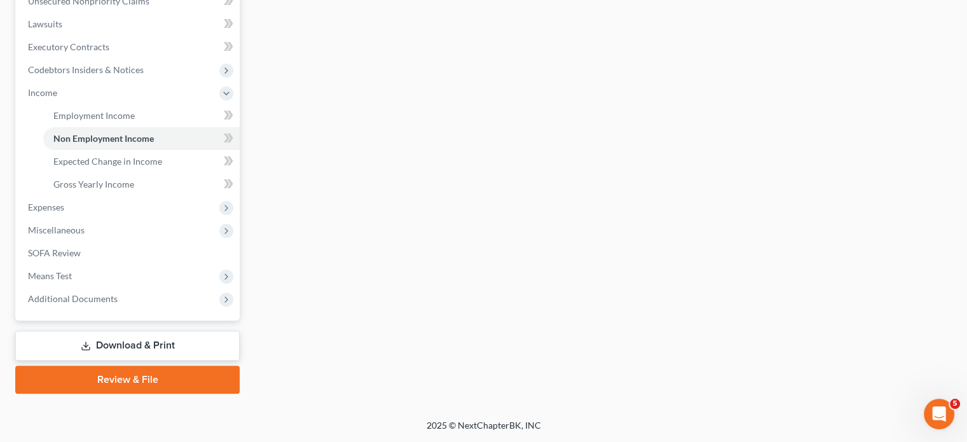
scroll to position [501, 0]
click at [64, 202] on span "Expenses" at bounding box center [46, 207] width 36 height 11
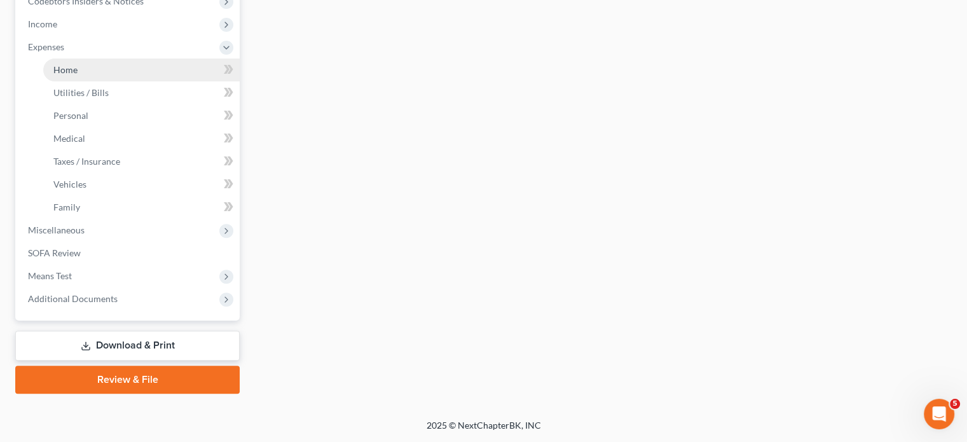
click at [78, 75] on span "Home" at bounding box center [65, 69] width 24 height 11
type input "691.00"
type input "0.00"
radio input "true"
type input "0.00"
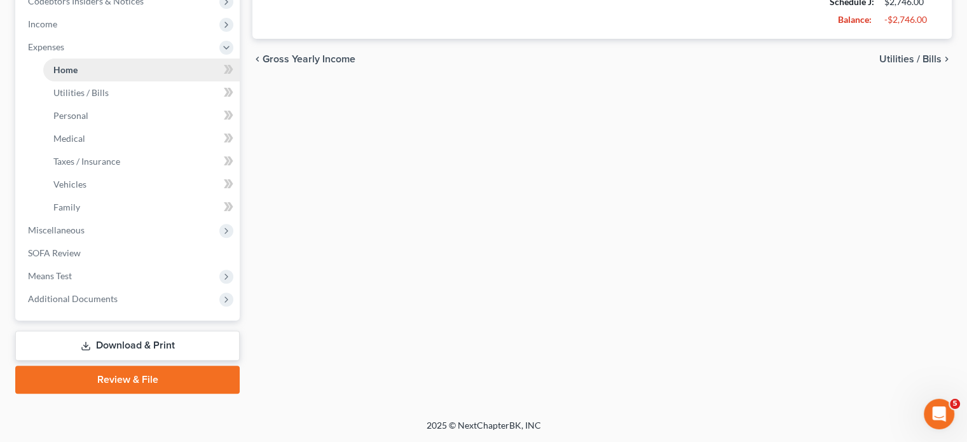
type input "0.00"
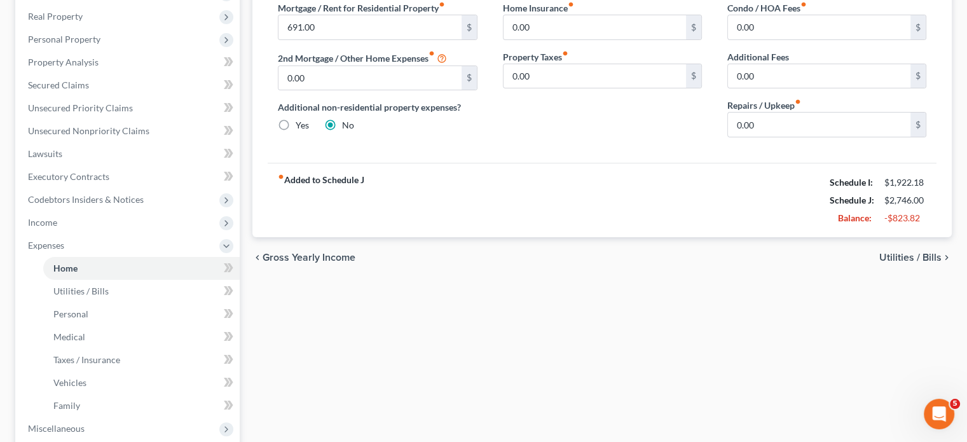
scroll to position [139, 0]
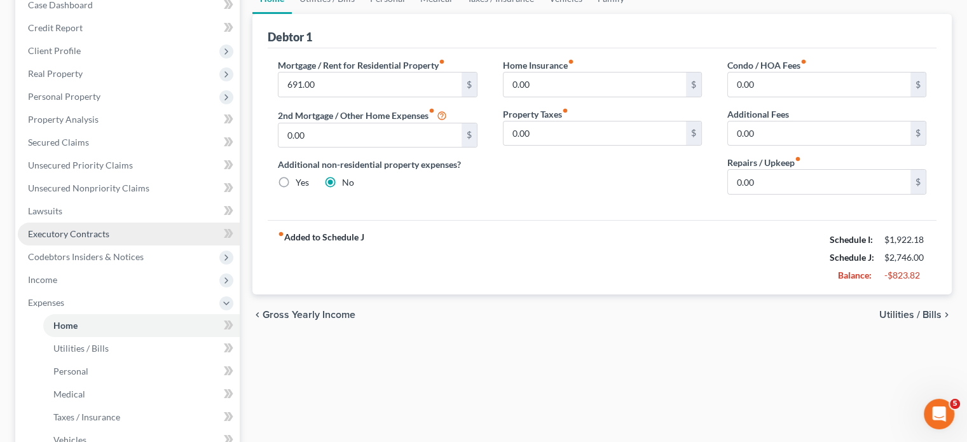
click at [174, 245] on link "Executory Contracts" at bounding box center [129, 234] width 222 height 23
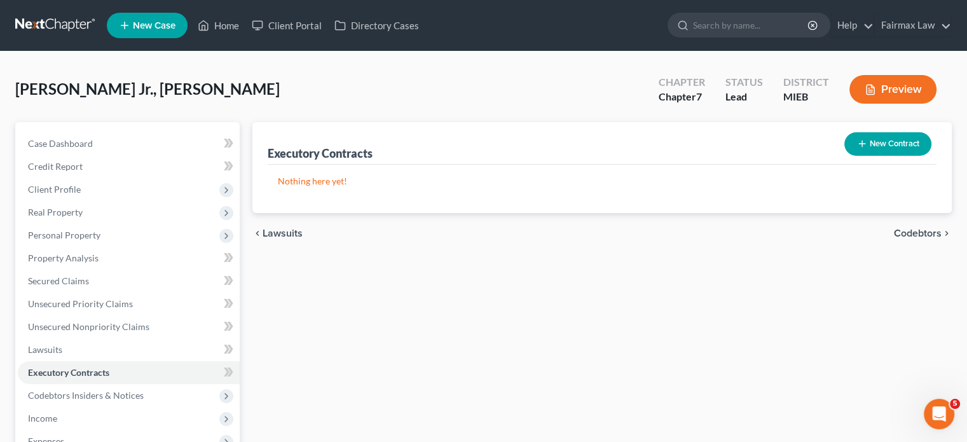
click at [854, 156] on button "New Contract" at bounding box center [887, 144] width 87 height 24
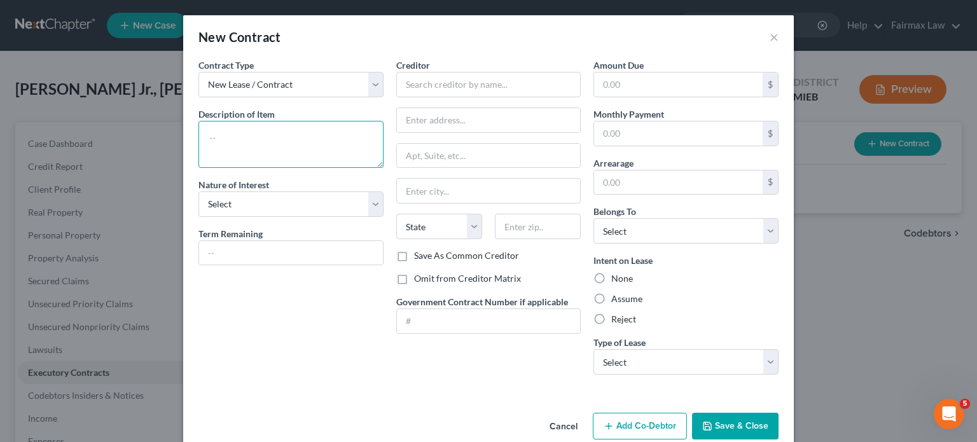
click at [198, 168] on textarea at bounding box center [290, 144] width 185 height 47
type textarea "Residential lease"
click at [242, 217] on select "Select Purchaser Agent Lessor Lessee" at bounding box center [290, 203] width 185 height 25
select select "3"
click at [198, 217] on select "Select Purchaser Agent Lessor Lessee" at bounding box center [290, 203] width 185 height 25
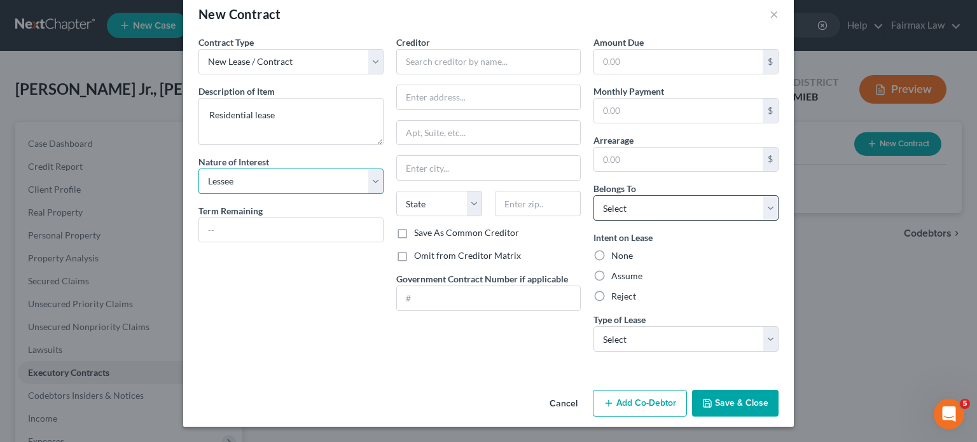
scroll to position [125, 0]
click at [634, 270] on div "Assume" at bounding box center [685, 276] width 185 height 13
drag, startPoint x: 637, startPoint y: 165, endPoint x: 638, endPoint y: 174, distance: 9.6
click at [637, 195] on select "Select Debtor 1 Only Debtor 2 Only Debtor 1 And Debtor 2 Only At Least One Of T…" at bounding box center [685, 207] width 185 height 25
select select "0"
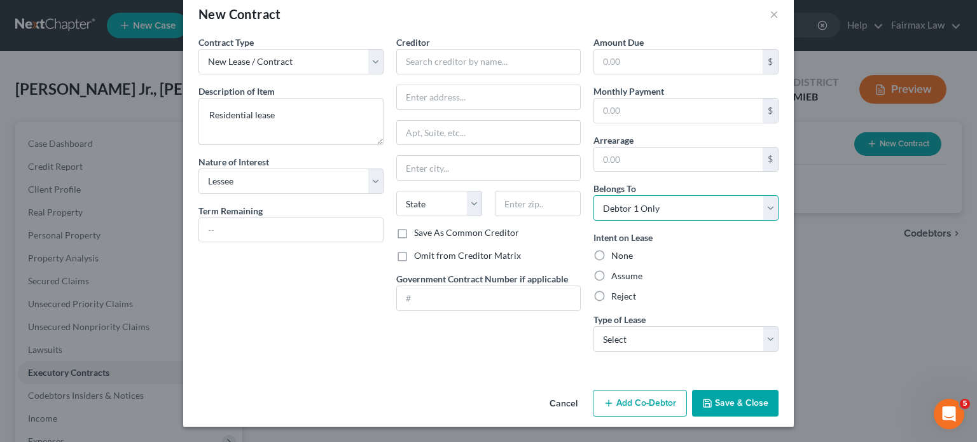
click at [612, 195] on select "Select Debtor 1 Only Debtor 2 Only Debtor 1 And Debtor 2 Only At Least One Of T…" at bounding box center [685, 207] width 185 height 25
click at [618, 270] on label "Assume" at bounding box center [626, 276] width 31 height 13
click at [618, 270] on input "Assume" at bounding box center [620, 274] width 8 height 8
radio input "true"
click at [667, 336] on select "Select Real Estate Car Other" at bounding box center [685, 338] width 185 height 25
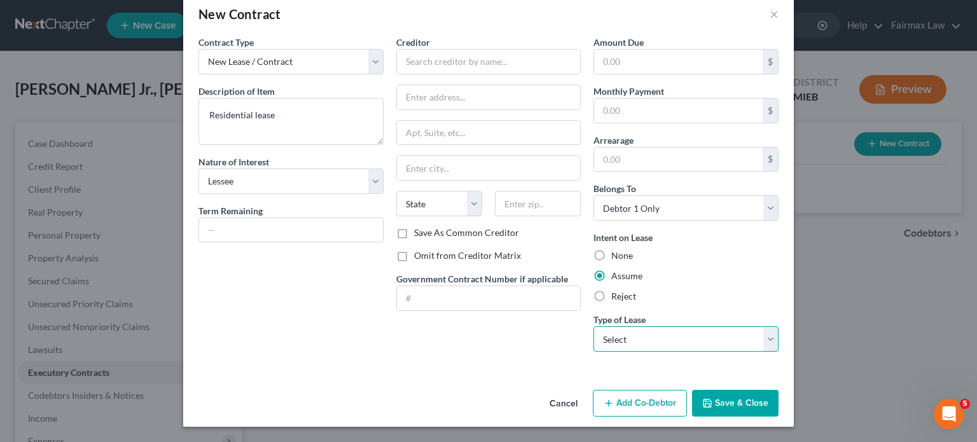
select select "0"
click at [612, 326] on select "Select Real Estate Car Other" at bounding box center [685, 338] width 185 height 25
click at [414, 249] on label "Omit from Creditor Matrix" at bounding box center [467, 255] width 107 height 13
click at [419, 249] on input "Omit from Creditor Matrix" at bounding box center [423, 253] width 8 height 8
checkbox input "true"
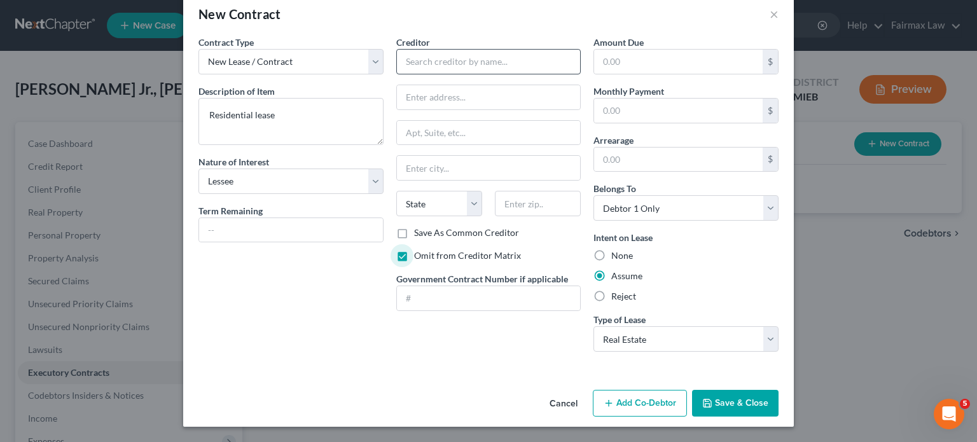
scroll to position [23, 0]
click at [424, 69] on input "text" at bounding box center [488, 61] width 185 height 25
type input "n"
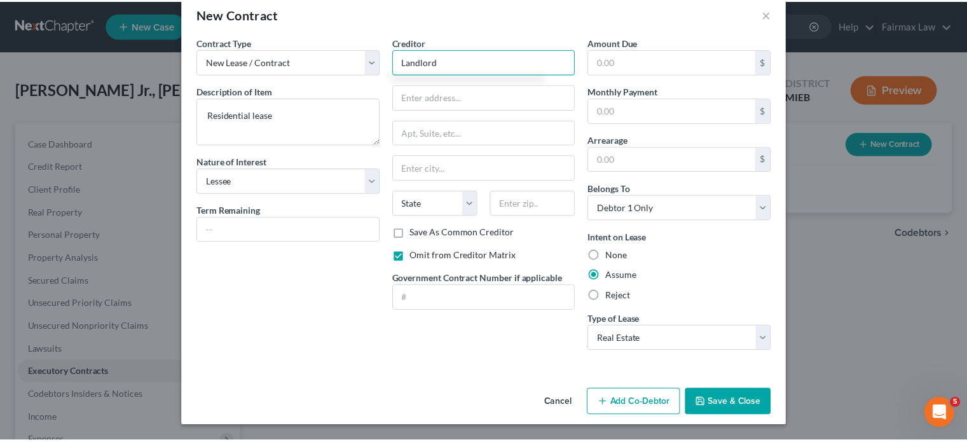
scroll to position [134, 0]
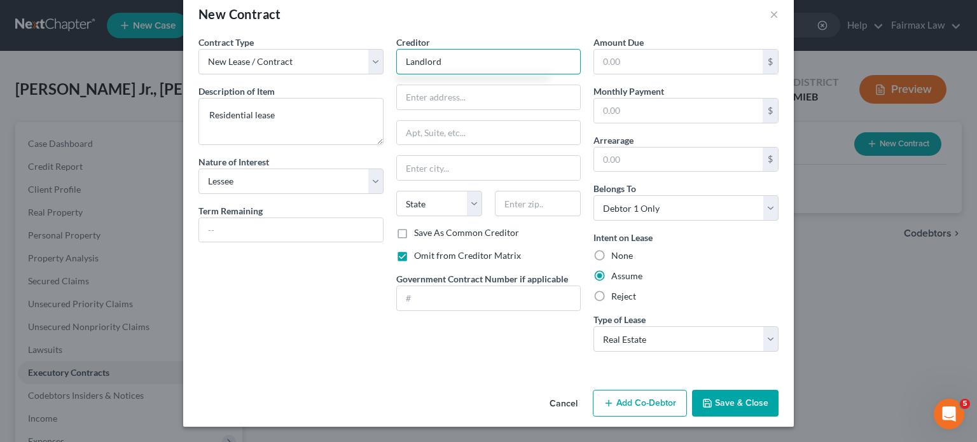
type input "Landlord"
click at [712, 398] on icon "button" at bounding box center [707, 403] width 10 height 10
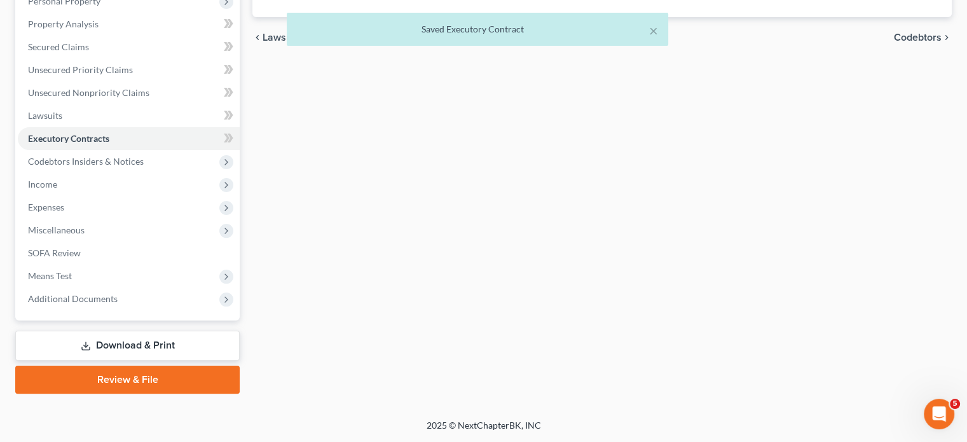
scroll to position [366, 0]
click at [93, 196] on span "Expenses" at bounding box center [129, 207] width 222 height 23
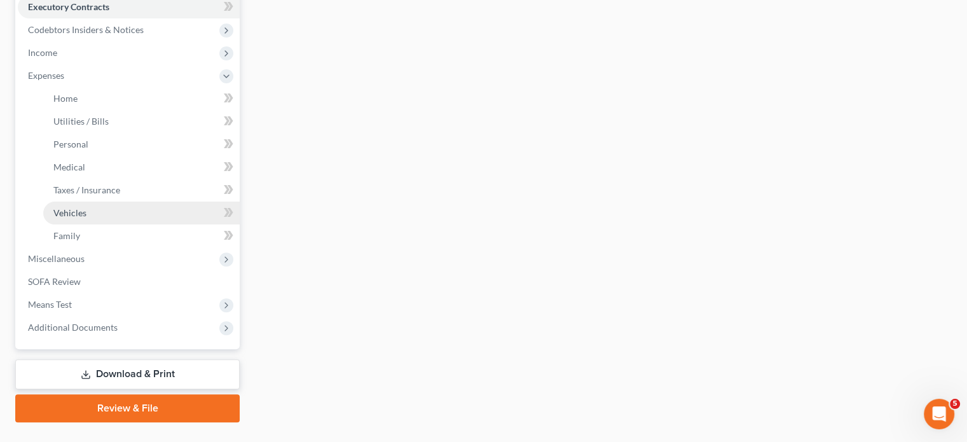
click at [112, 224] on link "Vehicles" at bounding box center [141, 213] width 196 height 23
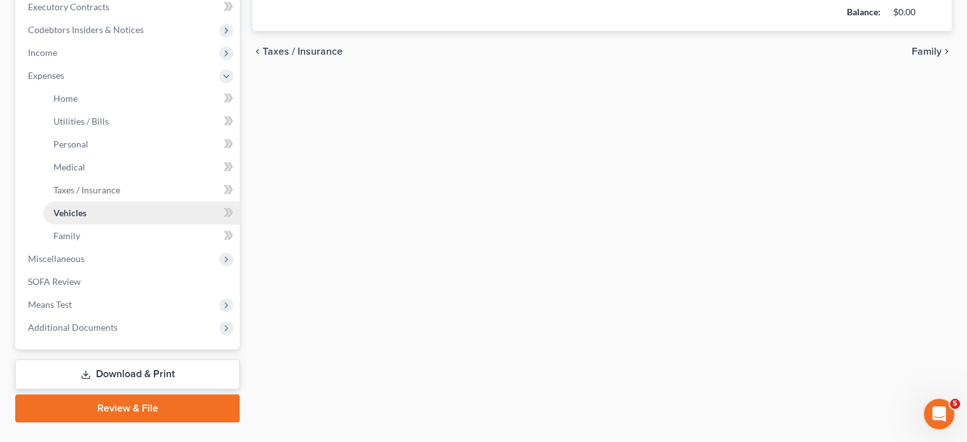
scroll to position [101, 0]
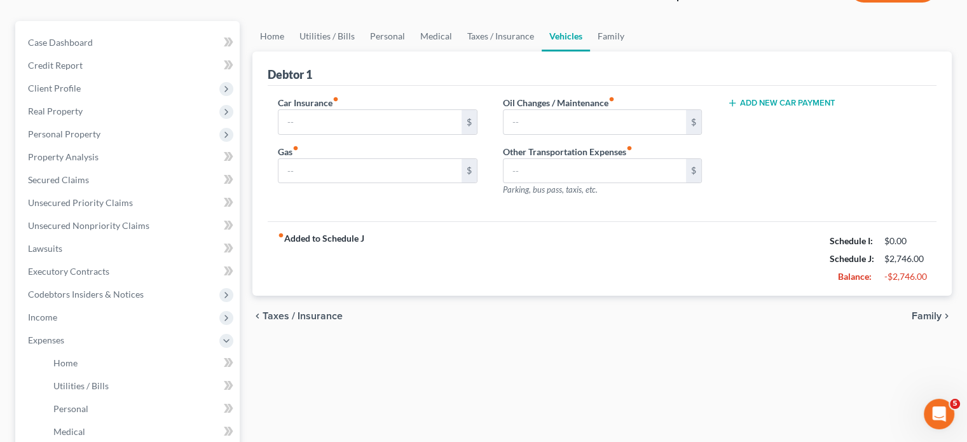
type input "105.00"
type input "300.00"
type input "0.00"
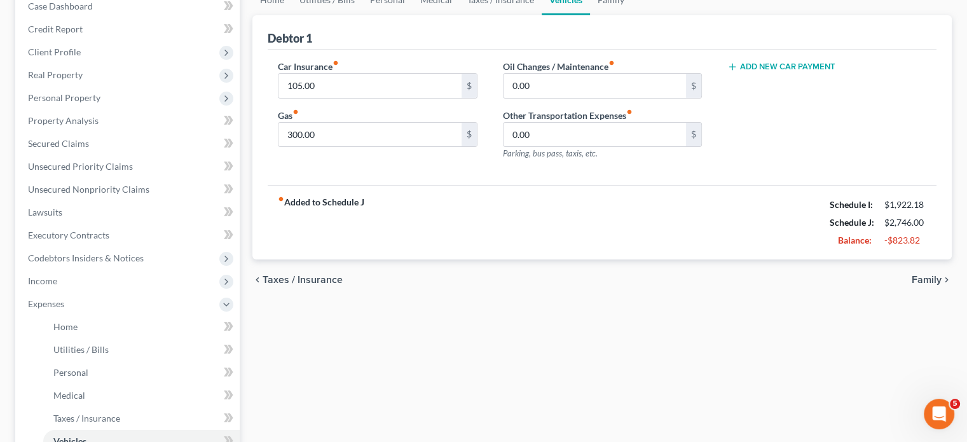
scroll to position [158, 0]
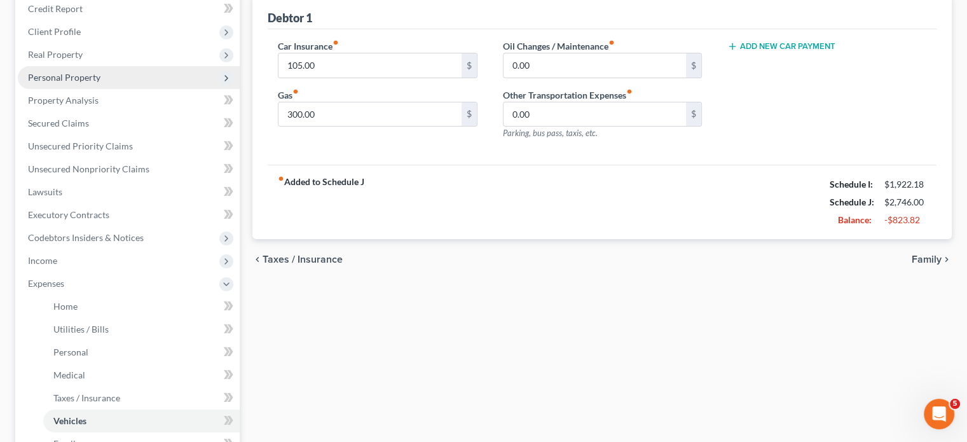
click at [154, 89] on span "Personal Property" at bounding box center [129, 77] width 222 height 23
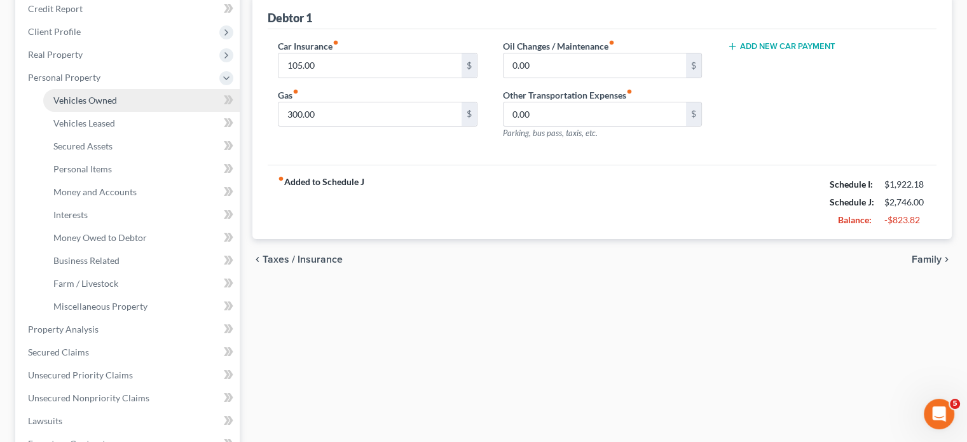
click at [160, 112] on link "Vehicles Owned" at bounding box center [141, 100] width 196 height 23
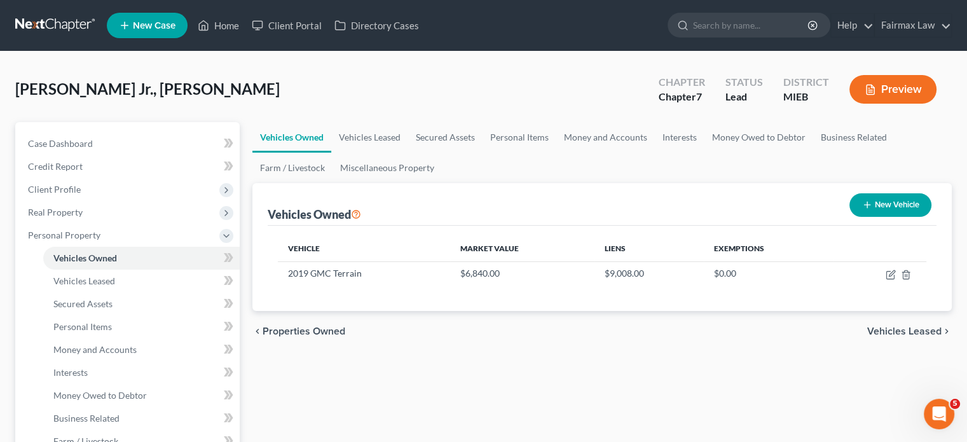
click at [863, 217] on button "New Vehicle" at bounding box center [891, 205] width 82 height 24
select select "0"
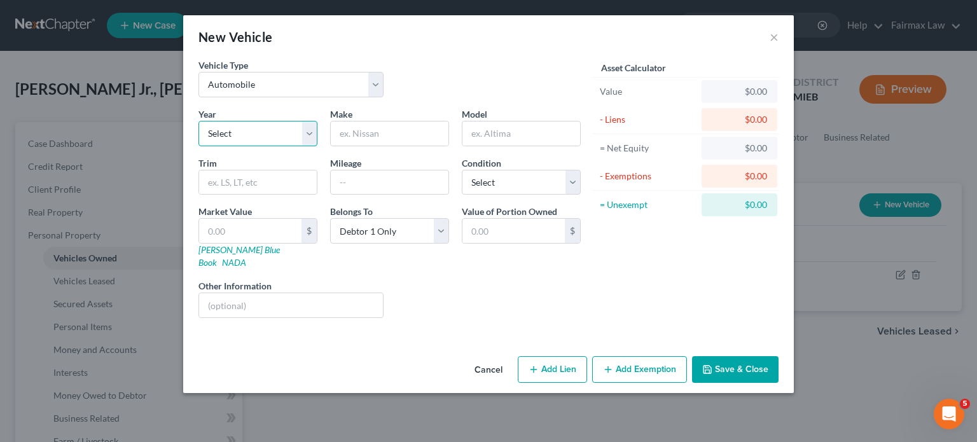
click at [237, 146] on select "Select 2026 2025 2024 2023 2022 2021 2020 2019 2018 2017 2016 2015 2014 2013 20…" at bounding box center [257, 133] width 119 height 25
select select "25"
click at [198, 146] on select "Select 2026 2025 2024 2023 2022 2021 2020 2019 2018 2017 2016 2015 2014 2013 20…" at bounding box center [257, 133] width 119 height 25
click at [358, 146] on input "text" at bounding box center [390, 133] width 118 height 24
type input "Chevrolet"
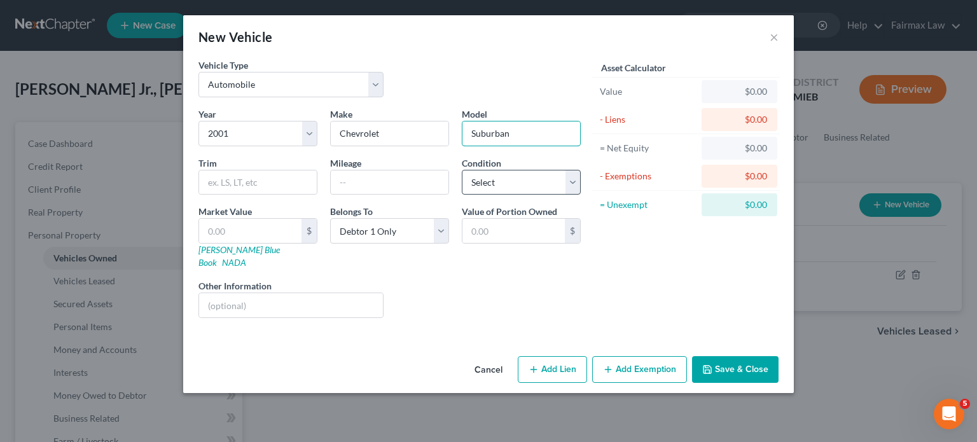
type input "Suburban"
drag, startPoint x: 488, startPoint y: 230, endPoint x: 493, endPoint y: 239, distance: 10.5
click at [488, 195] on select "Select Excellent Very Good Good Fair Poor" at bounding box center [521, 182] width 119 height 25
select select "3"
click at [462, 195] on select "Select Excellent Very Good Good Fair Poor" at bounding box center [521, 182] width 119 height 25
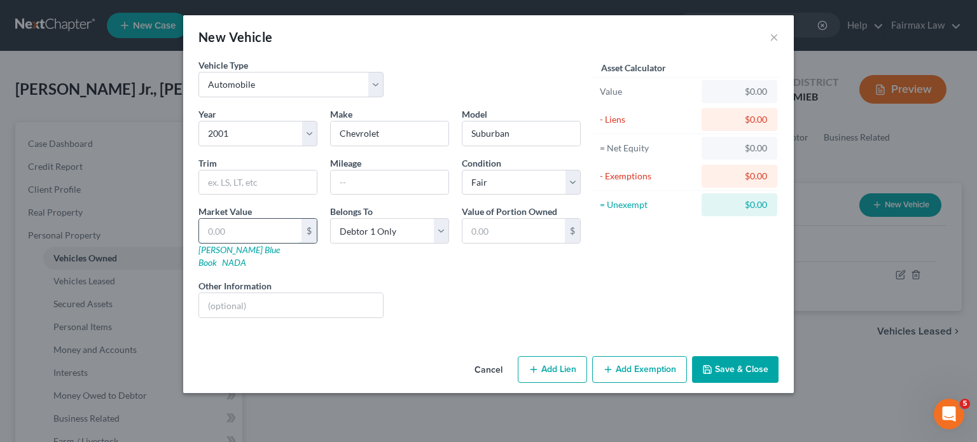
click at [199, 243] on input "text" at bounding box center [250, 231] width 102 height 24
type input "3"
type input "3.00"
type input "35"
type input "35.00"
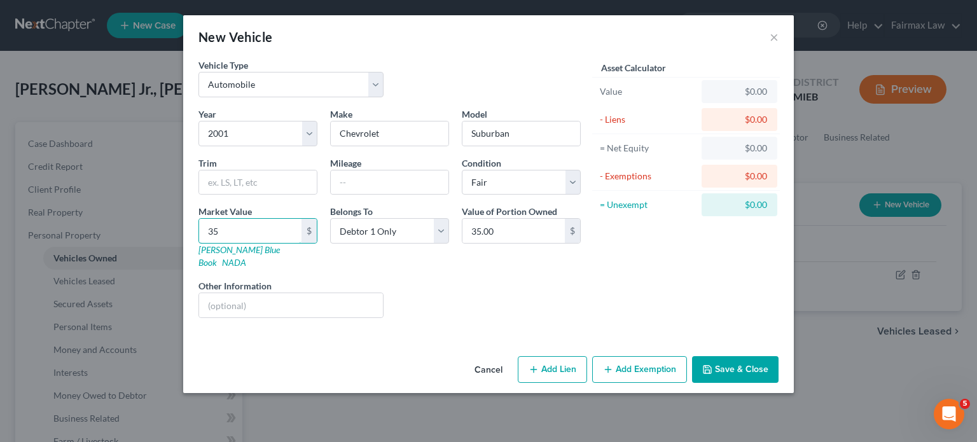
type input "350"
type input "350.00"
type input "3,500"
type input "3,500.00"
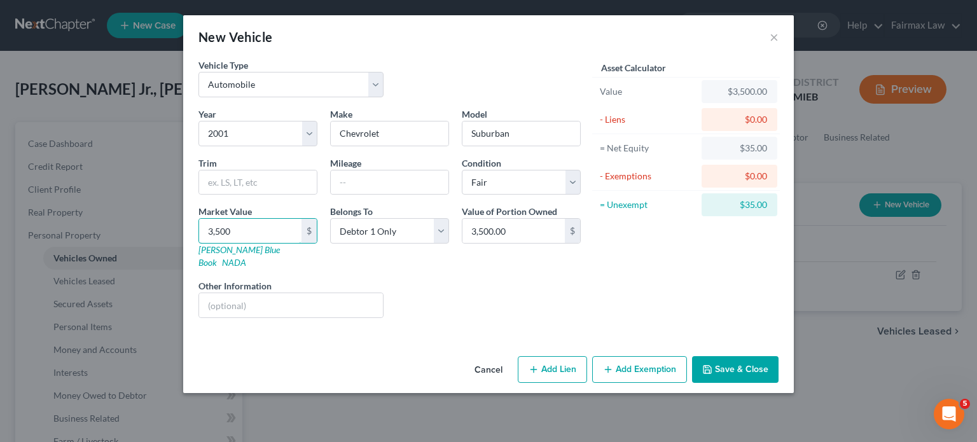
type input "3,500"
click at [684, 383] on button "Add Exemption" at bounding box center [639, 369] width 95 height 27
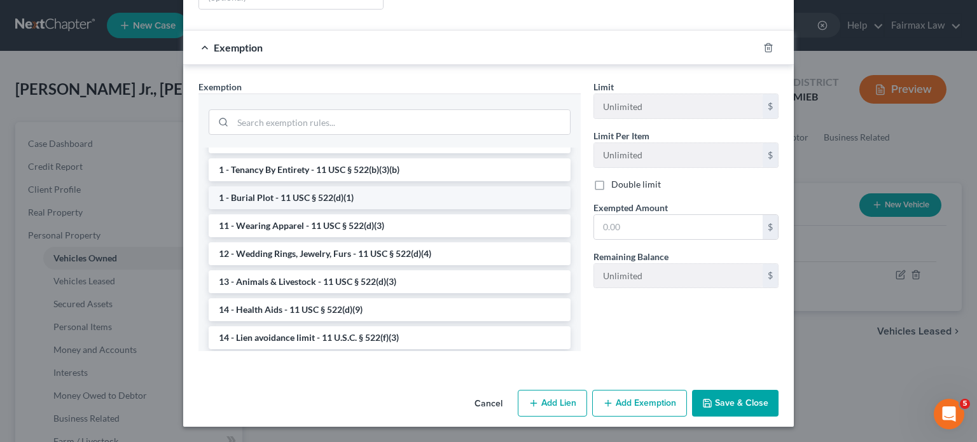
scroll to position [0, 0]
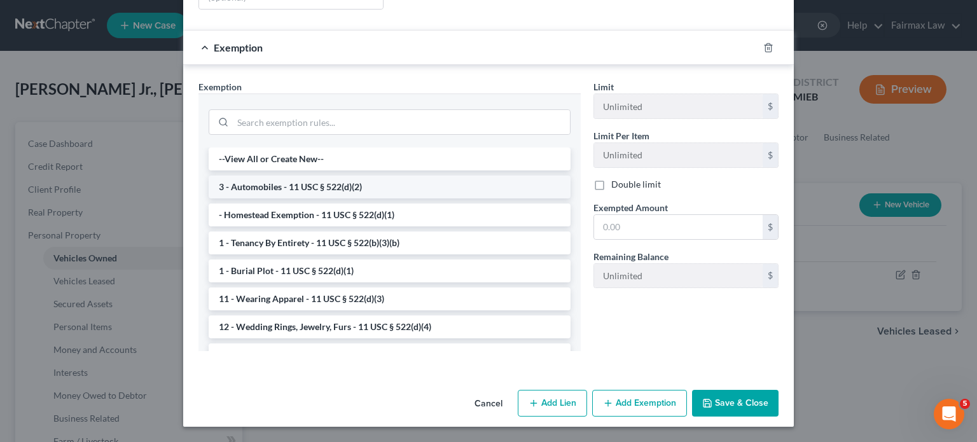
click at [392, 176] on li "3 - Automobiles - 11 USC § 522(d)(2)" at bounding box center [390, 187] width 362 height 23
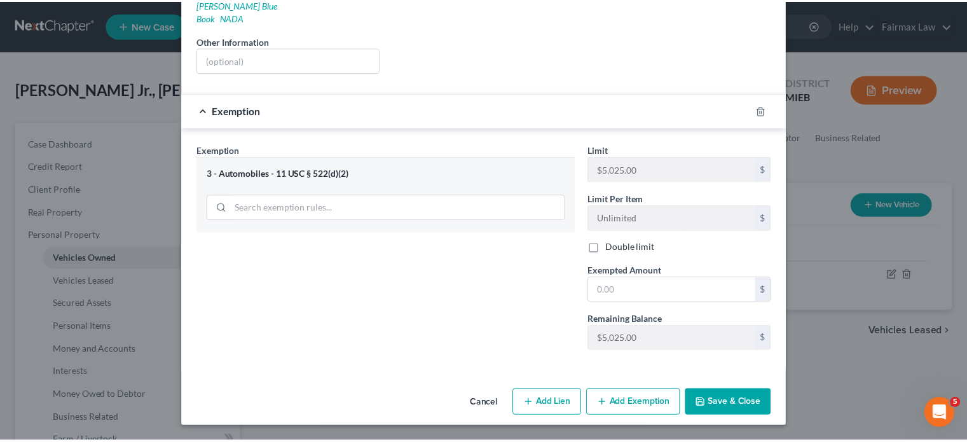
scroll to position [394, 0]
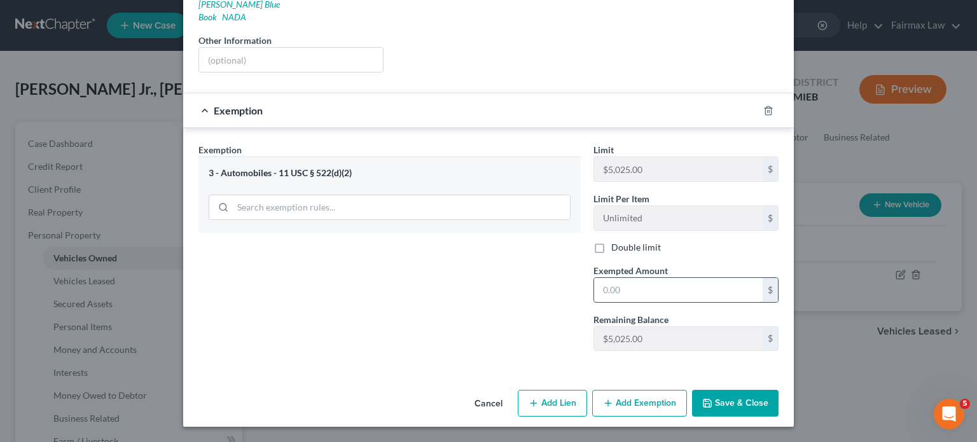
click at [651, 278] on input "text" at bounding box center [678, 290] width 169 height 24
type input "3,500"
click at [778, 400] on button "Save & Close" at bounding box center [735, 403] width 86 height 27
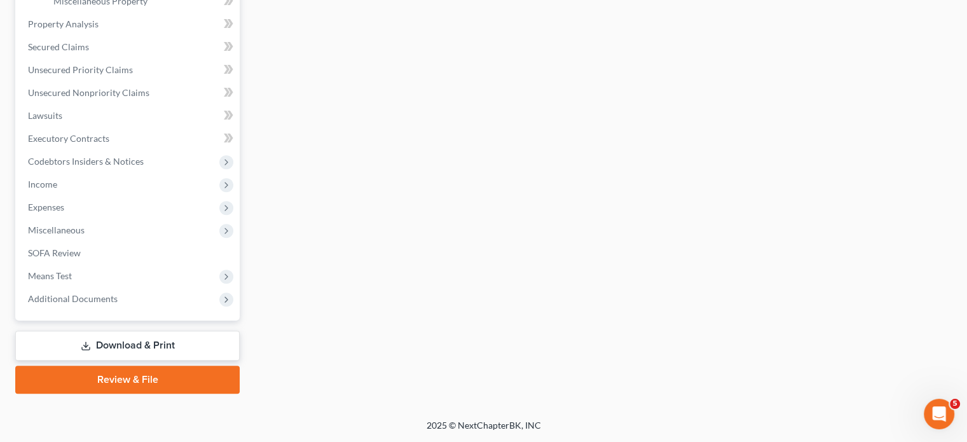
scroll to position [633, 0]
click at [85, 209] on span "Expenses" at bounding box center [129, 207] width 222 height 23
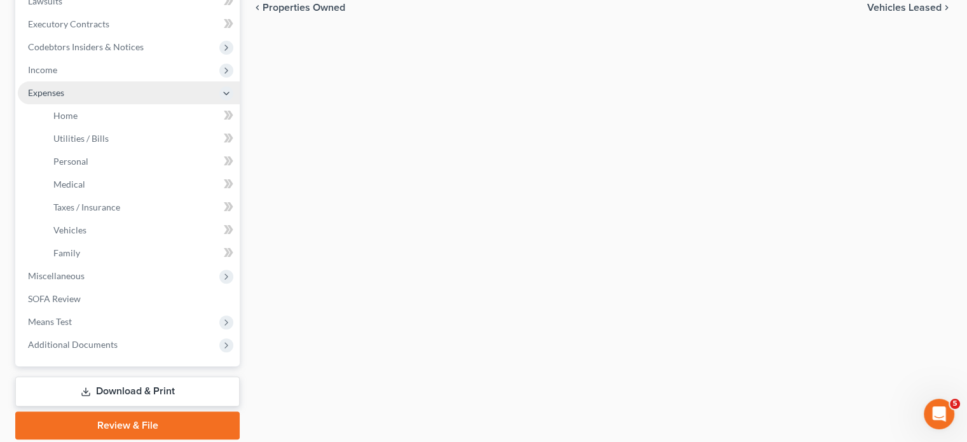
scroll to position [346, 0]
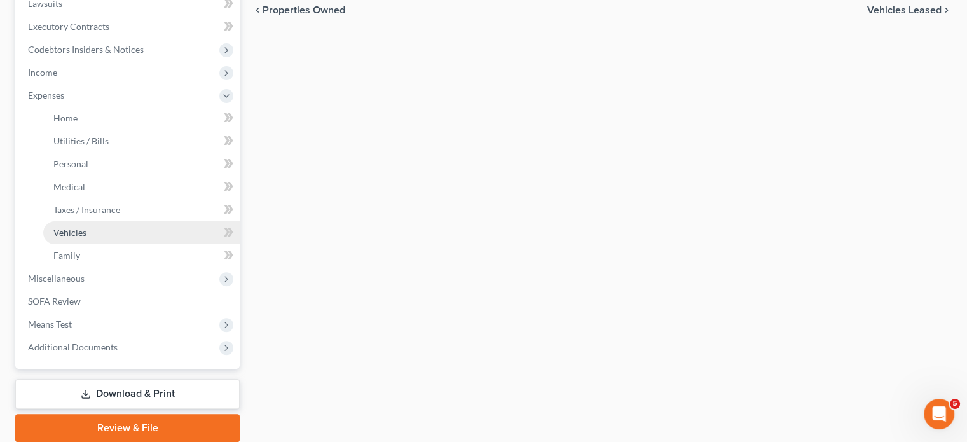
click at [86, 238] on span "Vehicles" at bounding box center [69, 232] width 33 height 11
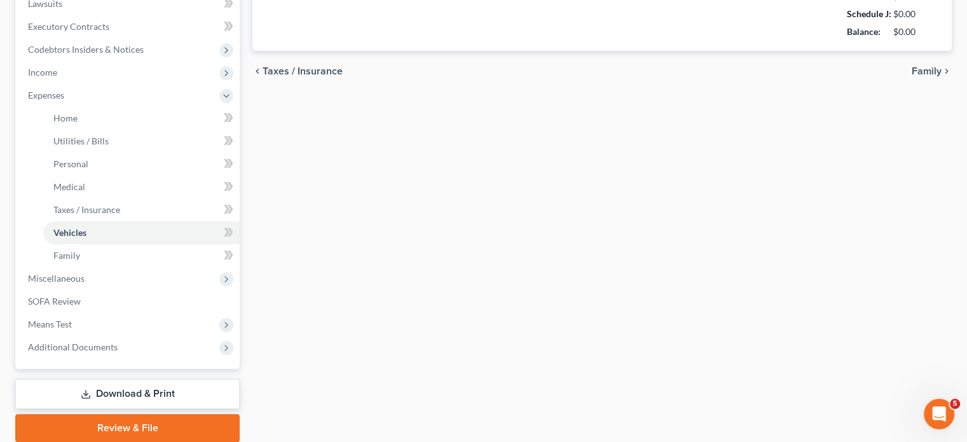
type input "105.00"
type input "300.00"
type input "0.00"
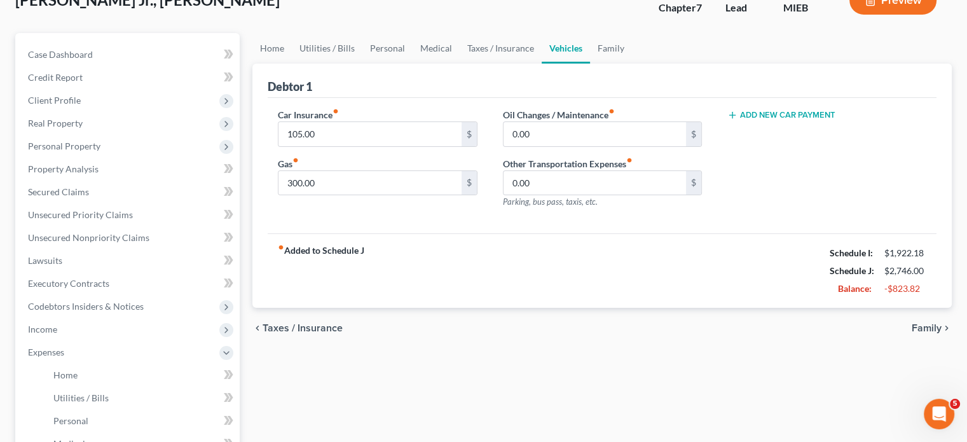
scroll to position [92, 0]
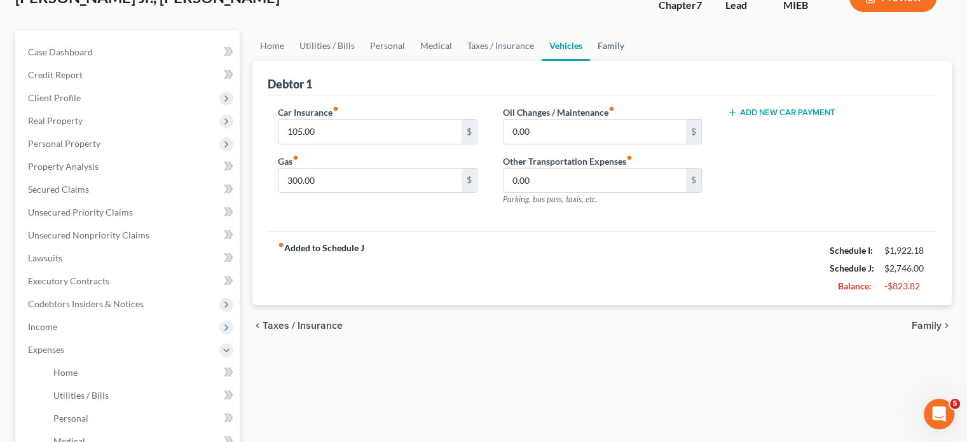
click at [632, 61] on link "Family" at bounding box center [611, 46] width 42 height 31
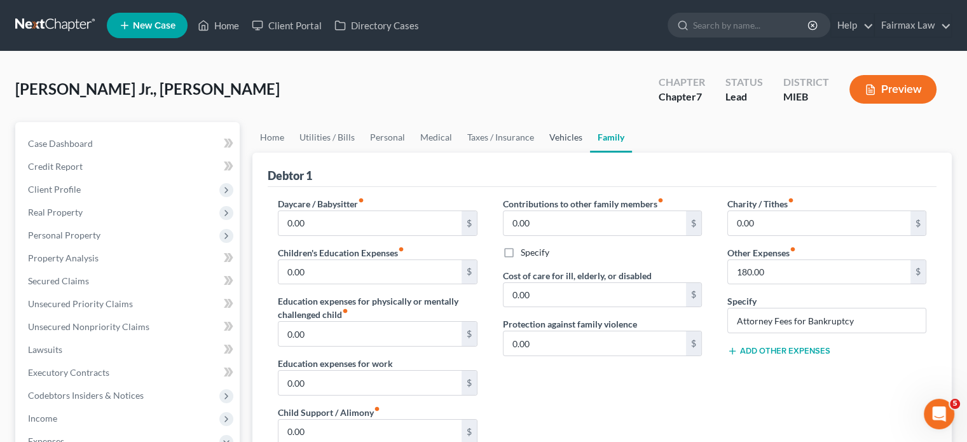
click at [590, 153] on link "Vehicles" at bounding box center [566, 137] width 48 height 31
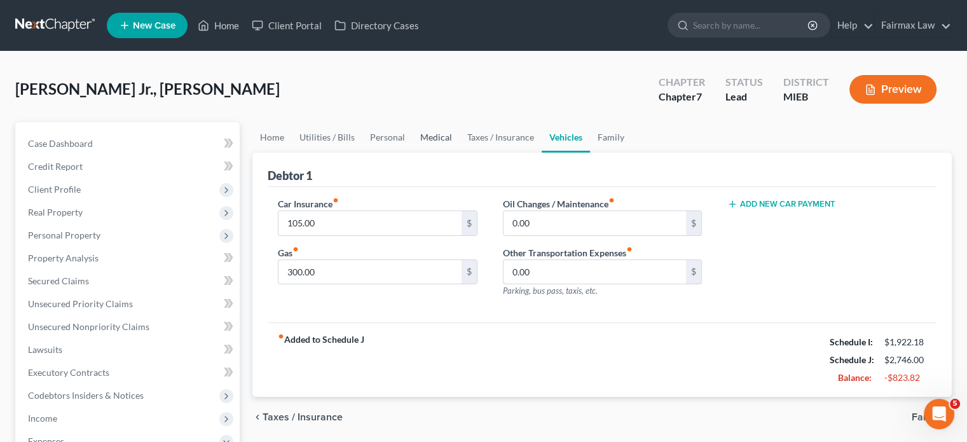
click at [460, 153] on link "Medical" at bounding box center [436, 137] width 47 height 31
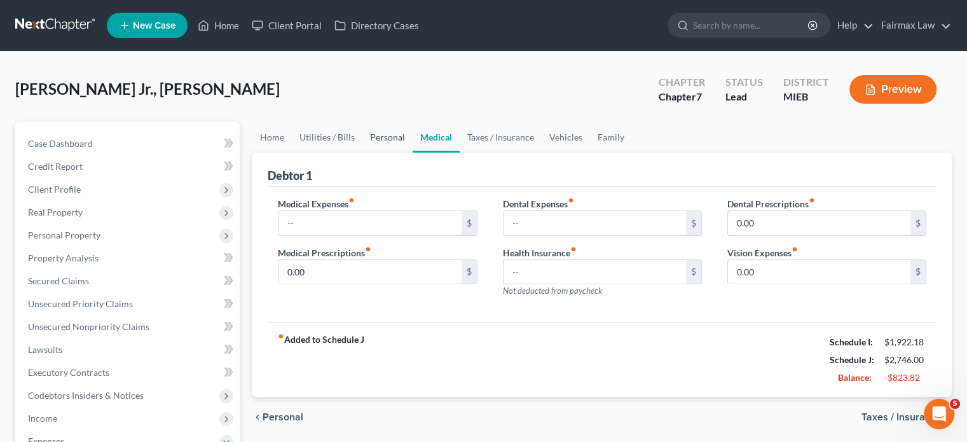
click at [413, 153] on link "Personal" at bounding box center [387, 137] width 50 height 31
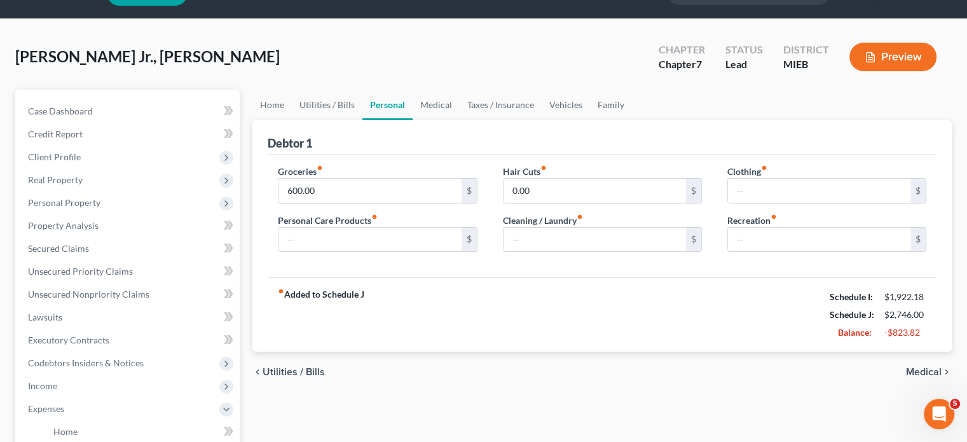
scroll to position [32, 0]
click at [350, 121] on link "Utilities / Bills" at bounding box center [327, 105] width 71 height 31
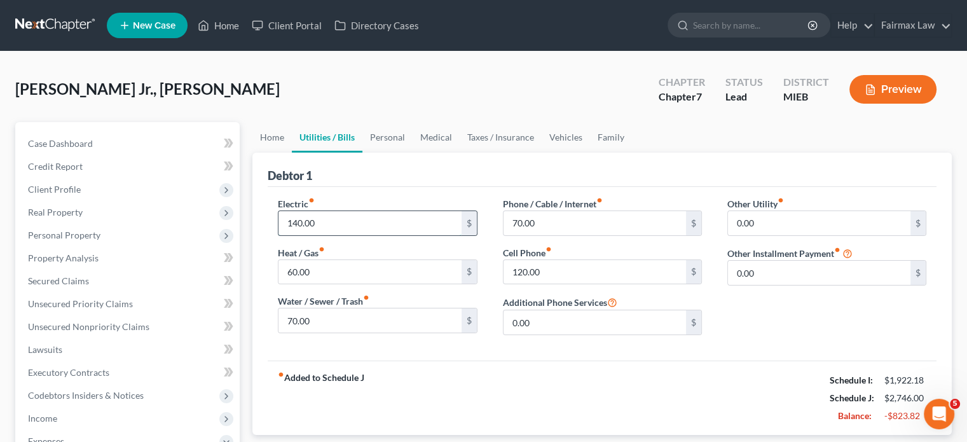
click at [376, 235] on input "140.00" at bounding box center [370, 223] width 183 height 24
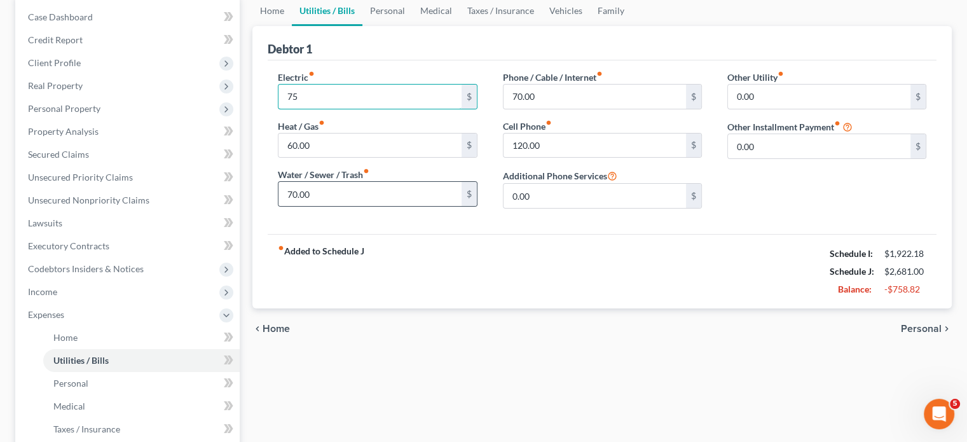
scroll to position [10, 0]
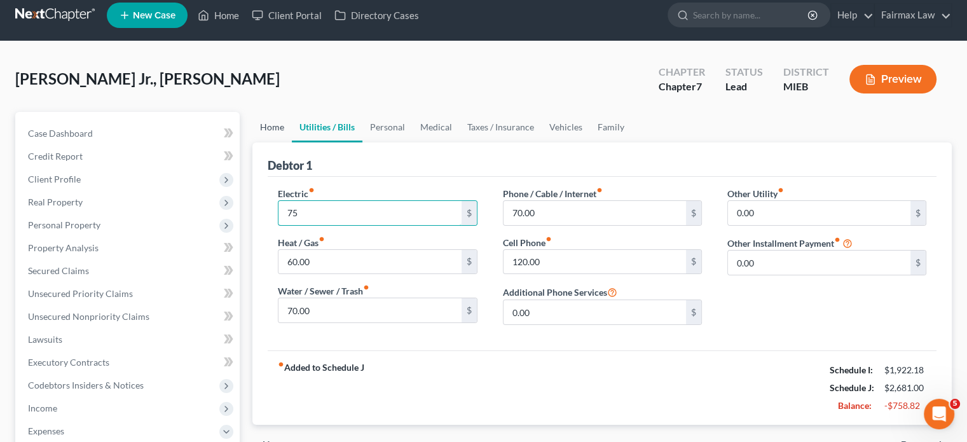
type input "75"
click at [280, 142] on link "Home" at bounding box center [271, 127] width 39 height 31
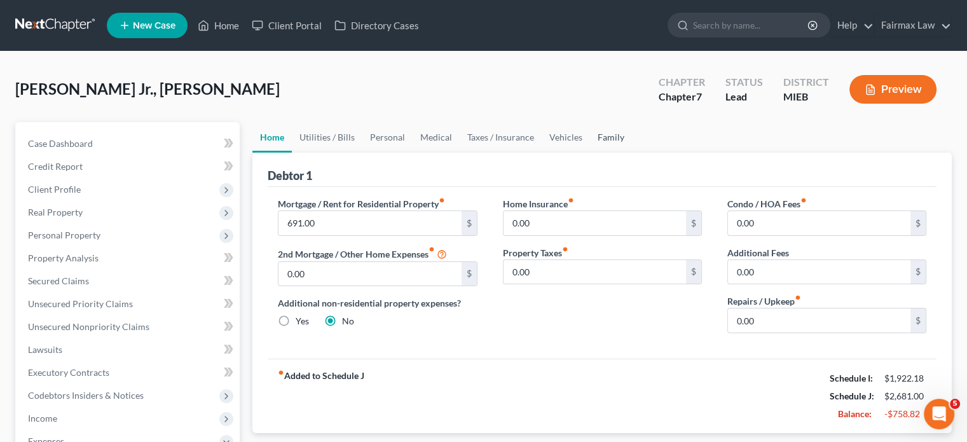
click at [632, 153] on link "Family" at bounding box center [611, 137] width 42 height 31
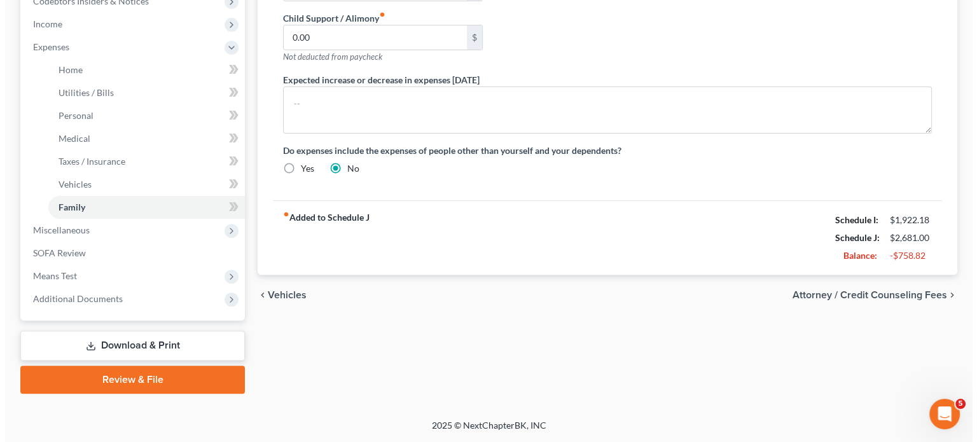
scroll to position [510, 0]
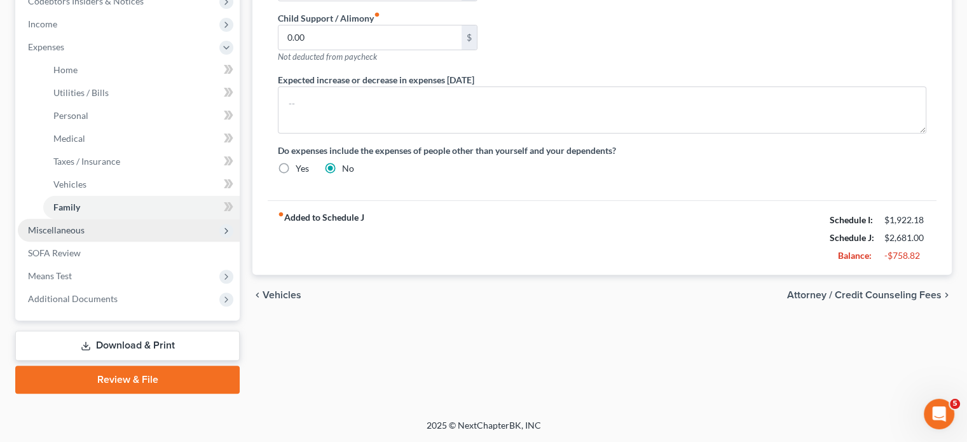
click at [126, 242] on span "Miscellaneous" at bounding box center [129, 230] width 222 height 23
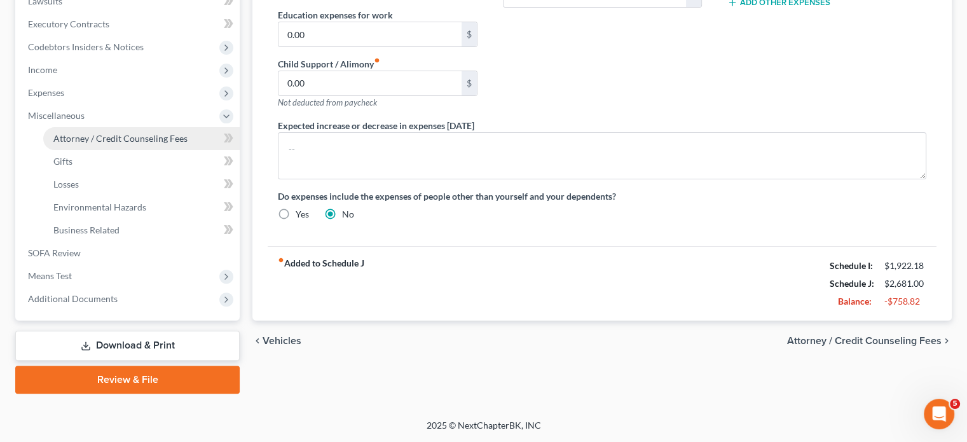
click at [97, 133] on span "Attorney / Credit Counseling Fees" at bounding box center [120, 138] width 134 height 11
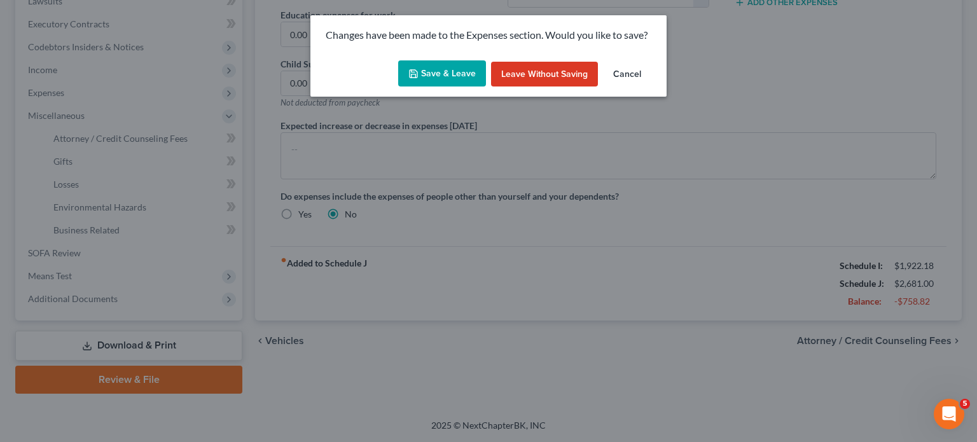
click at [430, 87] on button "Save & Leave" at bounding box center [442, 73] width 88 height 27
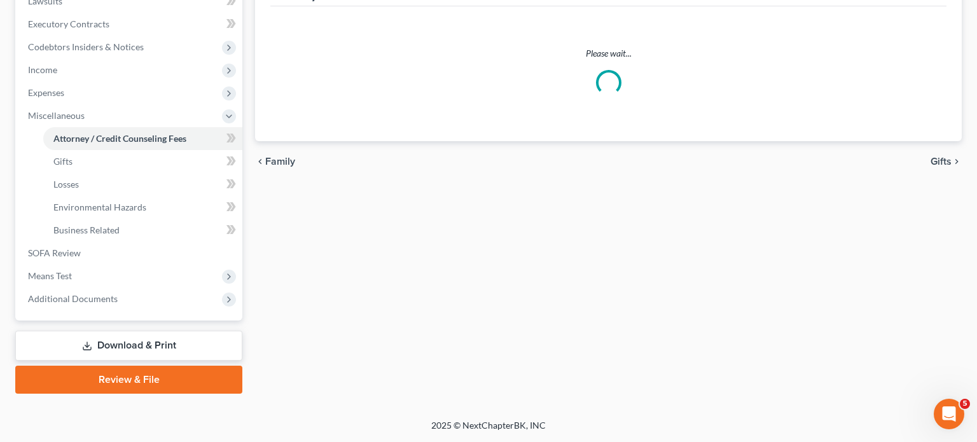
select select "2"
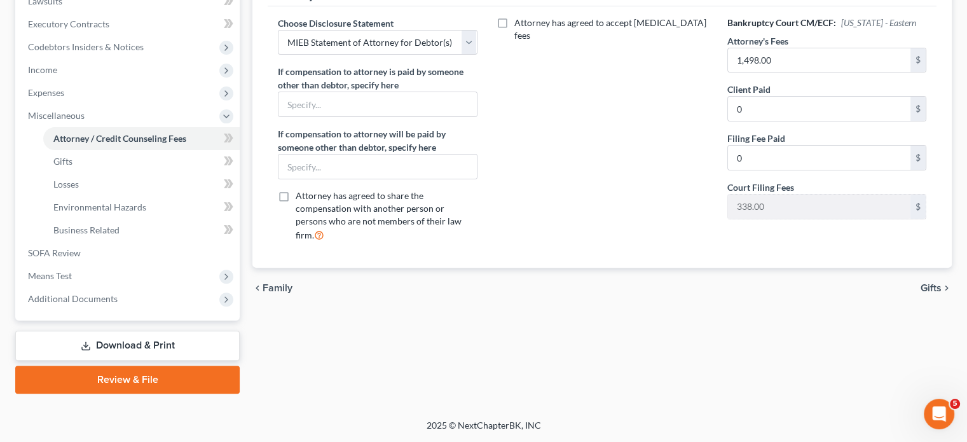
scroll to position [542, 0]
click at [116, 265] on span "Means Test" at bounding box center [129, 276] width 222 height 23
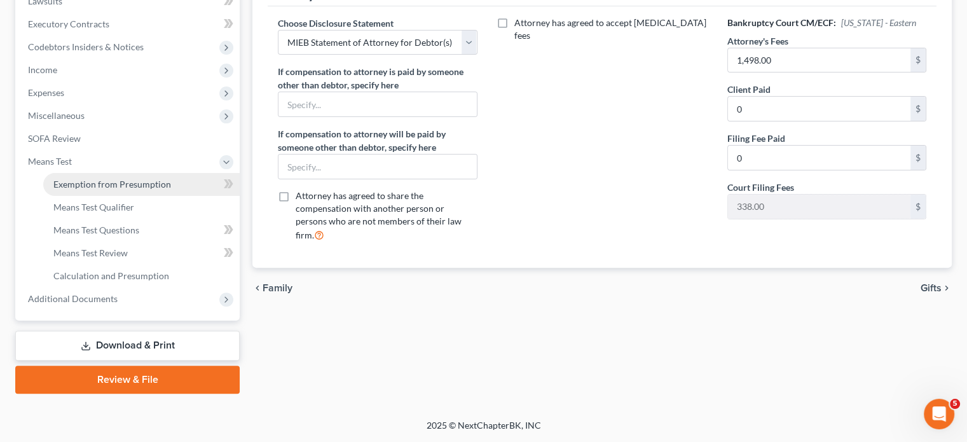
click at [142, 179] on span "Exemption from Presumption" at bounding box center [112, 184] width 118 height 11
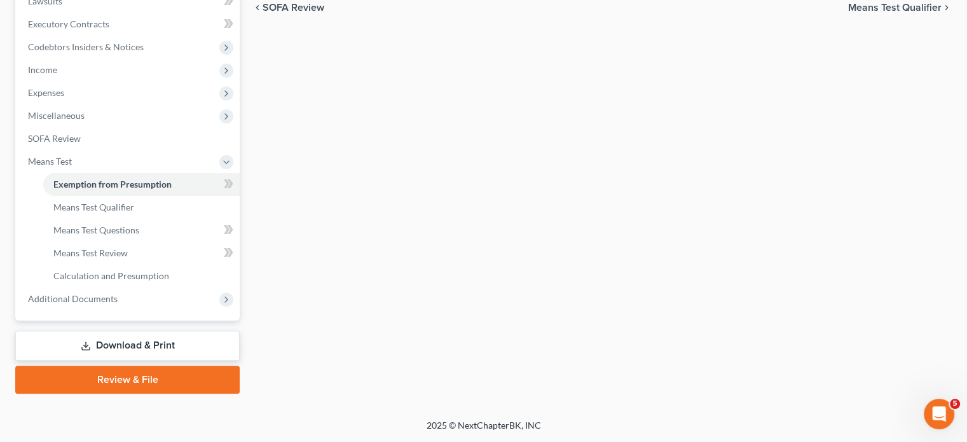
scroll to position [132, 0]
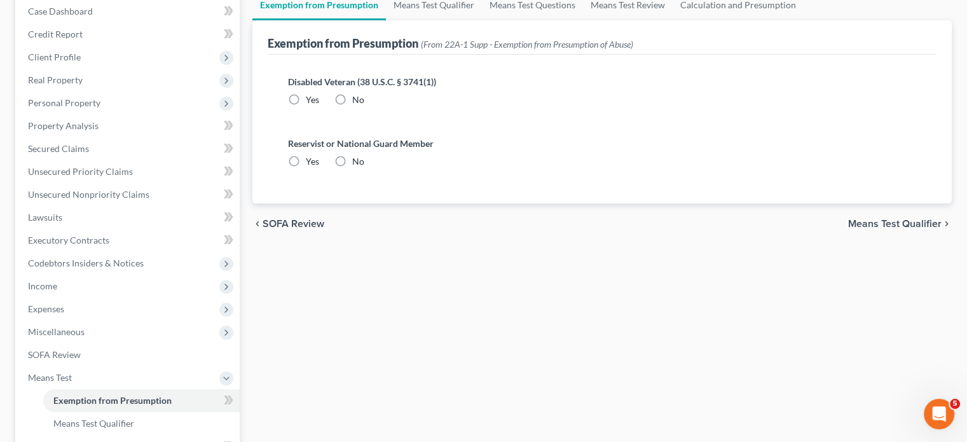
radio input "true"
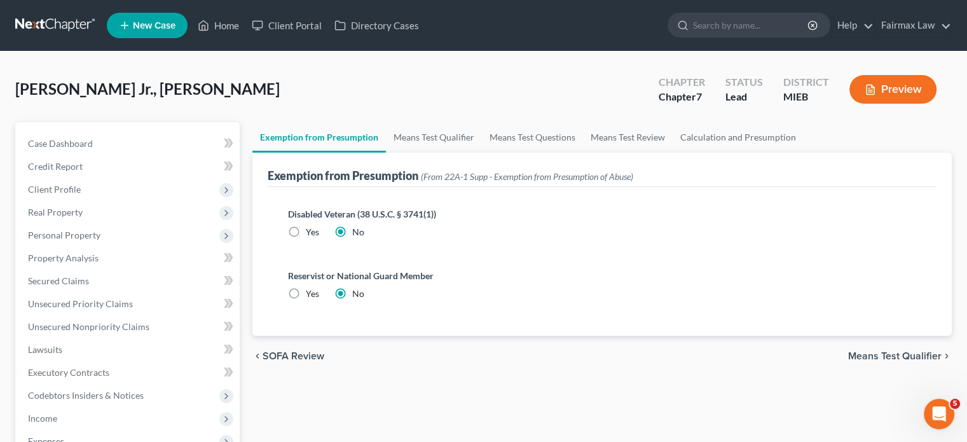
click at [284, 118] on div "[PERSON_NAME] Jr., [PERSON_NAME] Upgraded Chapter Chapter 7 Status Lead Distric…" at bounding box center [483, 94] width 937 height 55
